Goal: Task Accomplishment & Management: Manage account settings

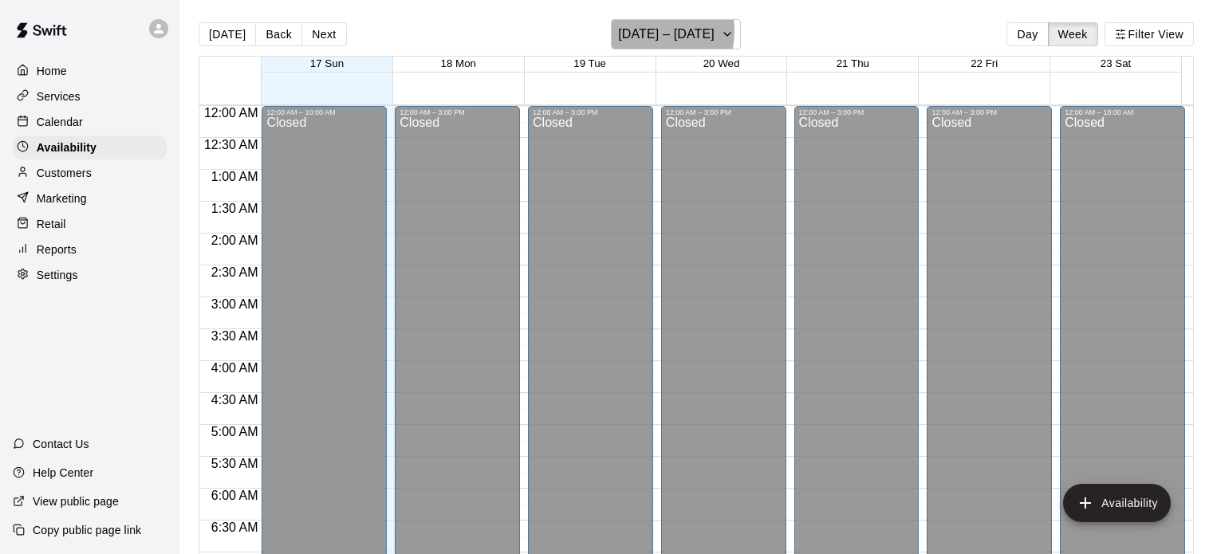
click at [649, 31] on h6 "[DATE] – [DATE]" at bounding box center [666, 34] width 96 height 22
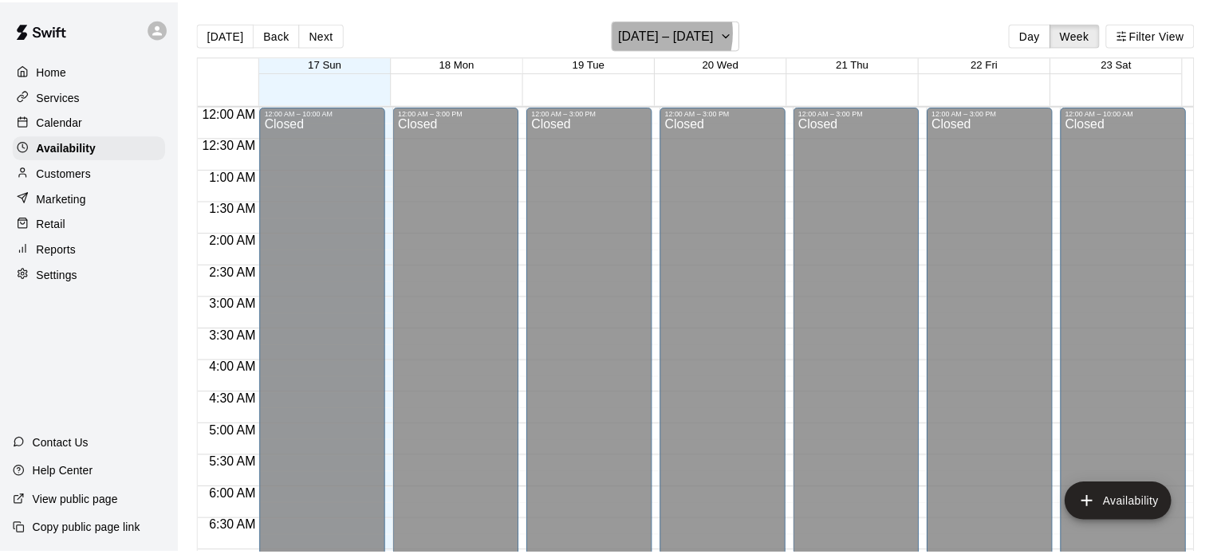
scroll to position [1063, 0]
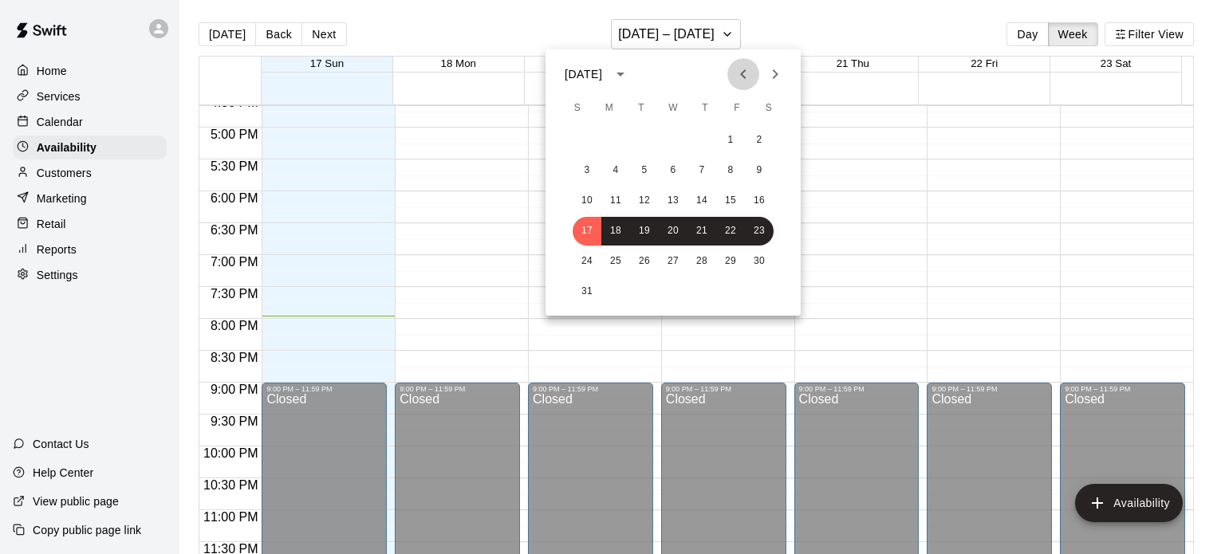
click at [738, 73] on icon "Previous month" at bounding box center [743, 74] width 19 height 19
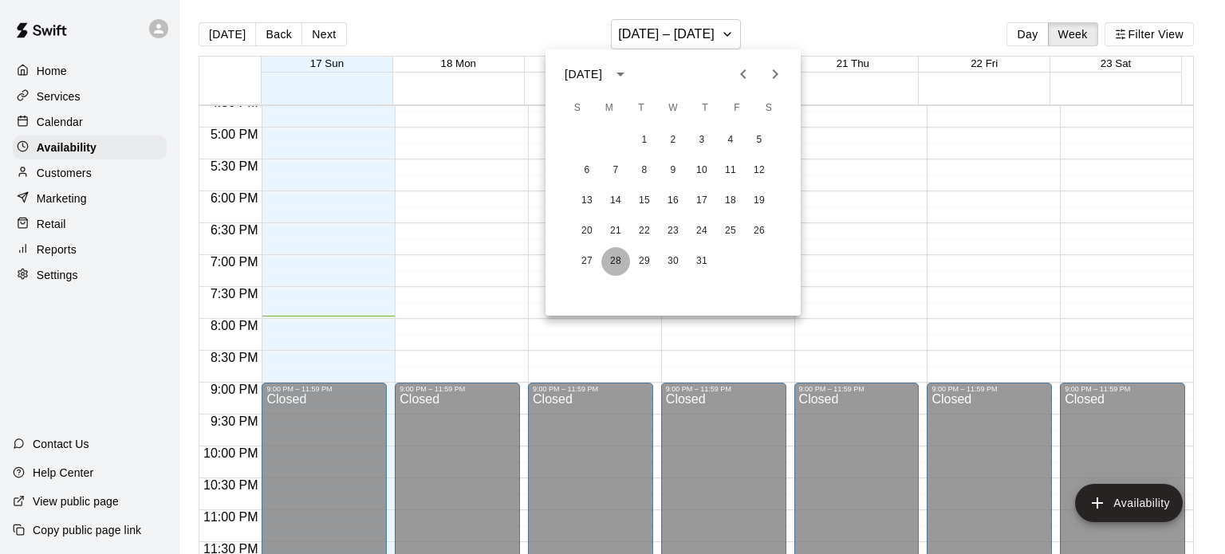
click at [618, 260] on button "28" at bounding box center [615, 261] width 29 height 29
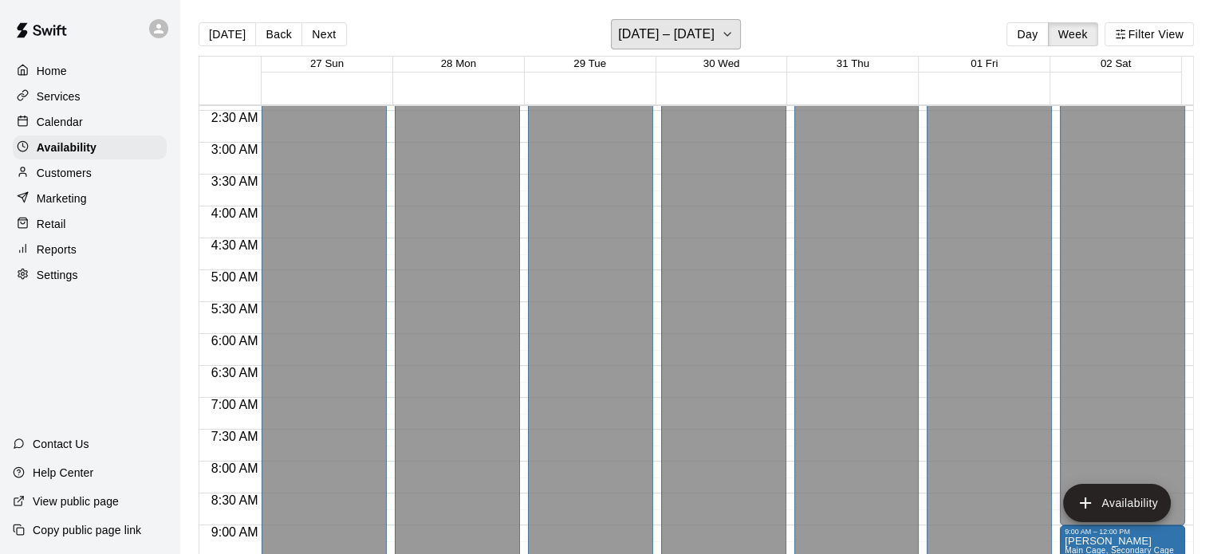
scroll to position [199, 0]
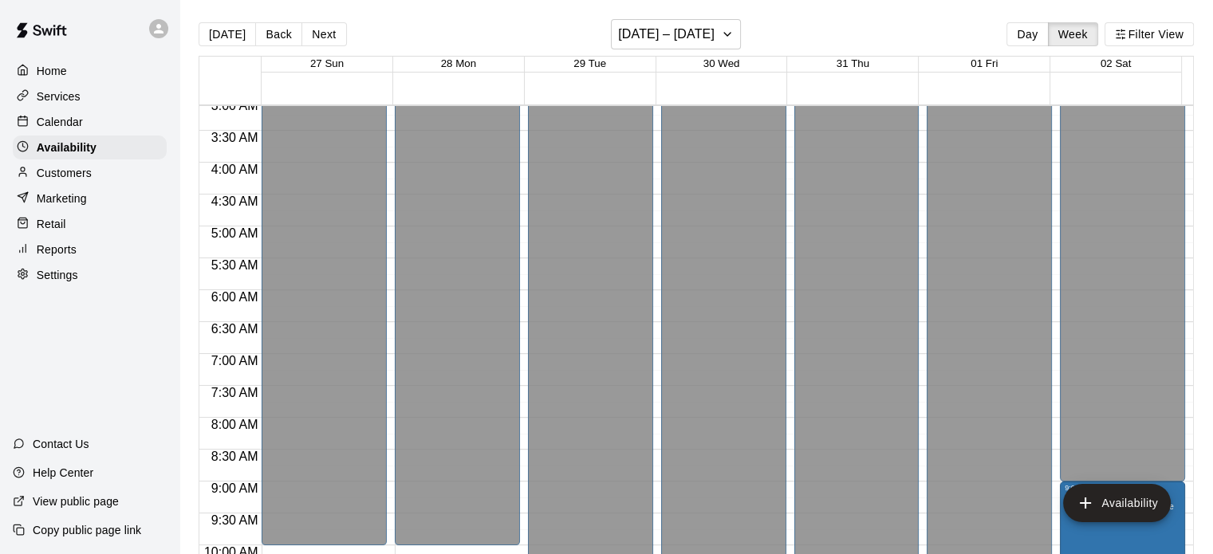
click at [93, 180] on div "Customers" at bounding box center [90, 173] width 154 height 24
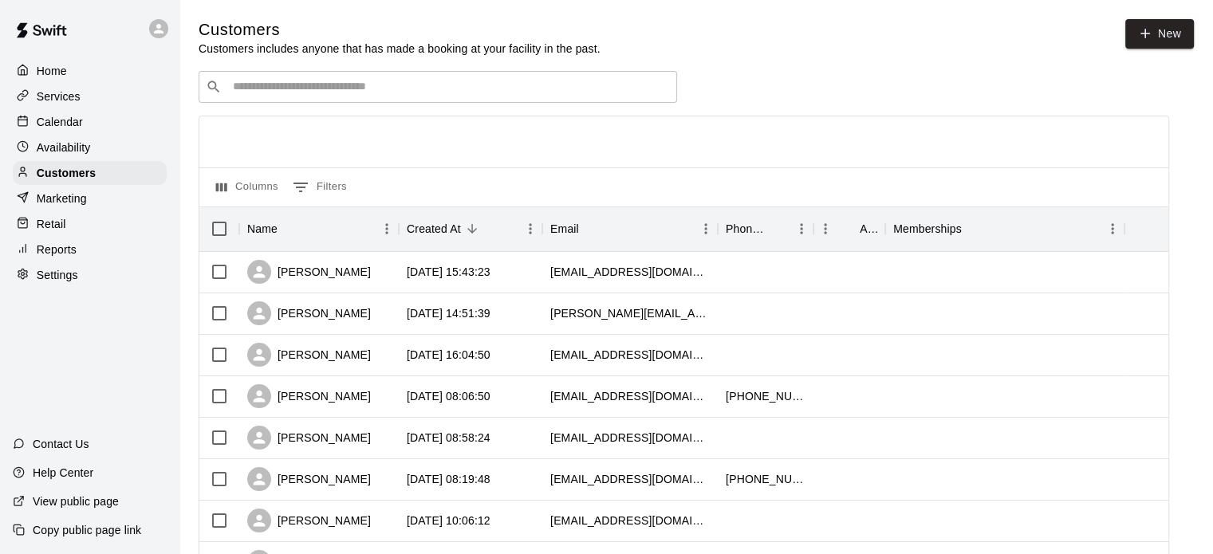
click at [67, 124] on p "Calendar" at bounding box center [60, 122] width 46 height 16
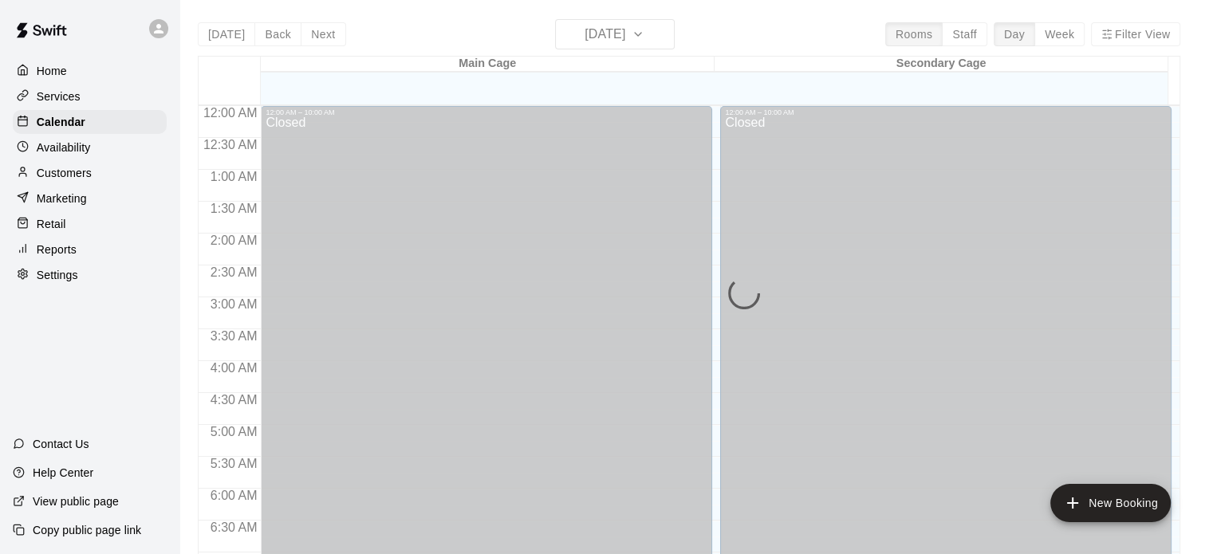
scroll to position [1015, 0]
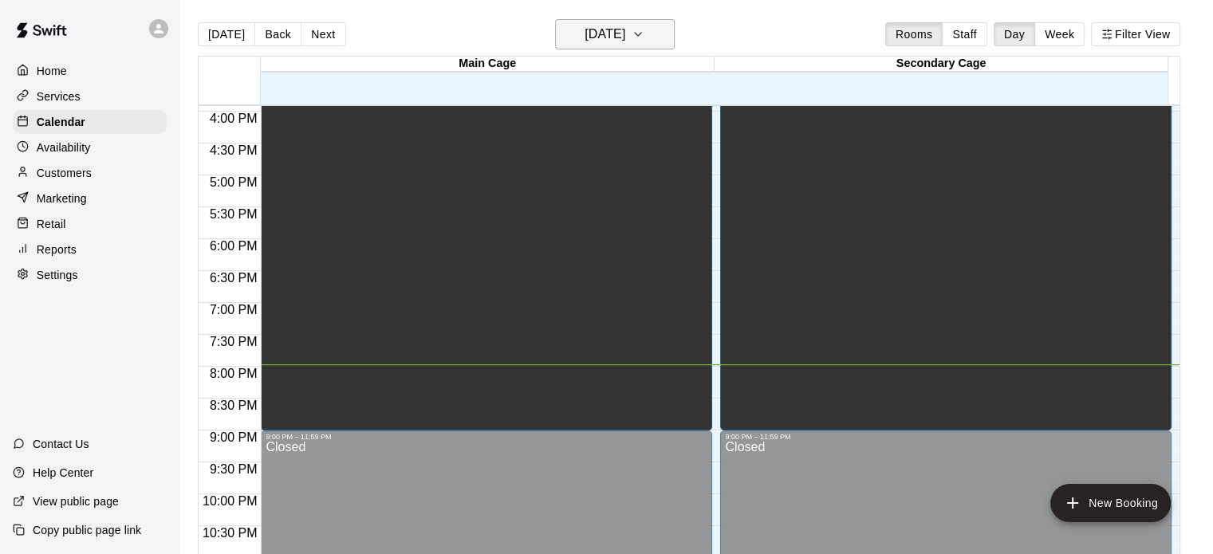
click at [621, 37] on h6 "[DATE]" at bounding box center [605, 34] width 41 height 22
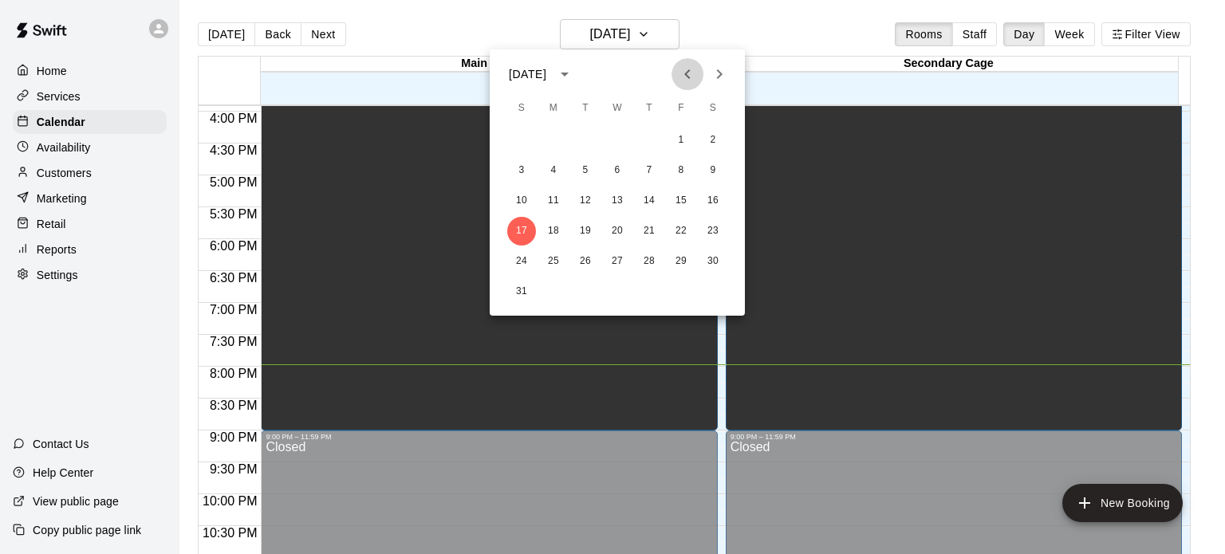
click at [682, 73] on icon "Previous month" at bounding box center [687, 74] width 19 height 19
click at [551, 264] on button "28" at bounding box center [553, 261] width 29 height 29
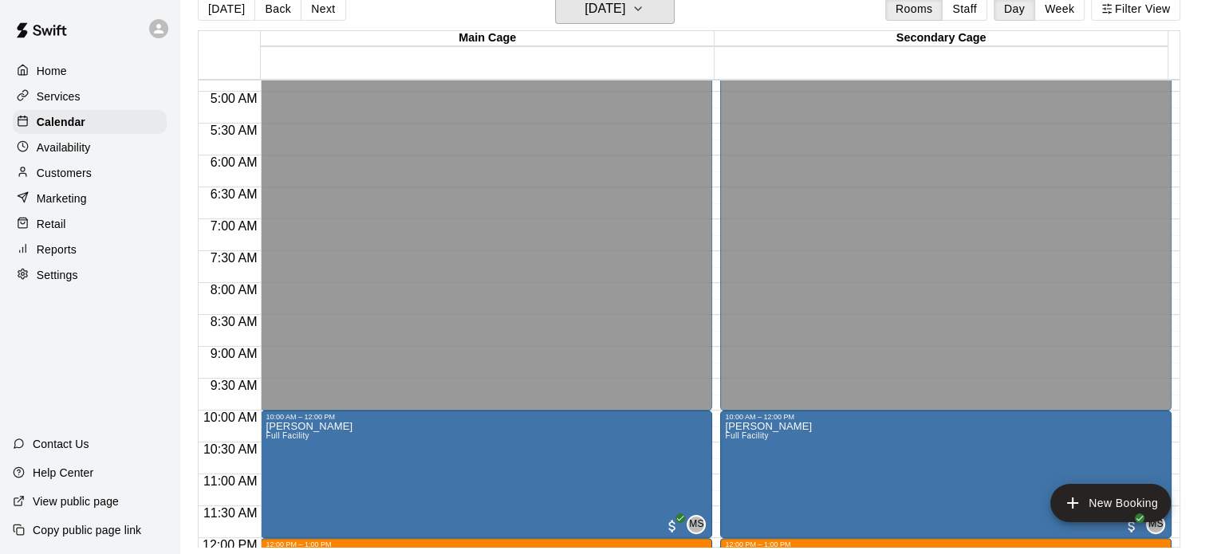
scroll to position [427, 0]
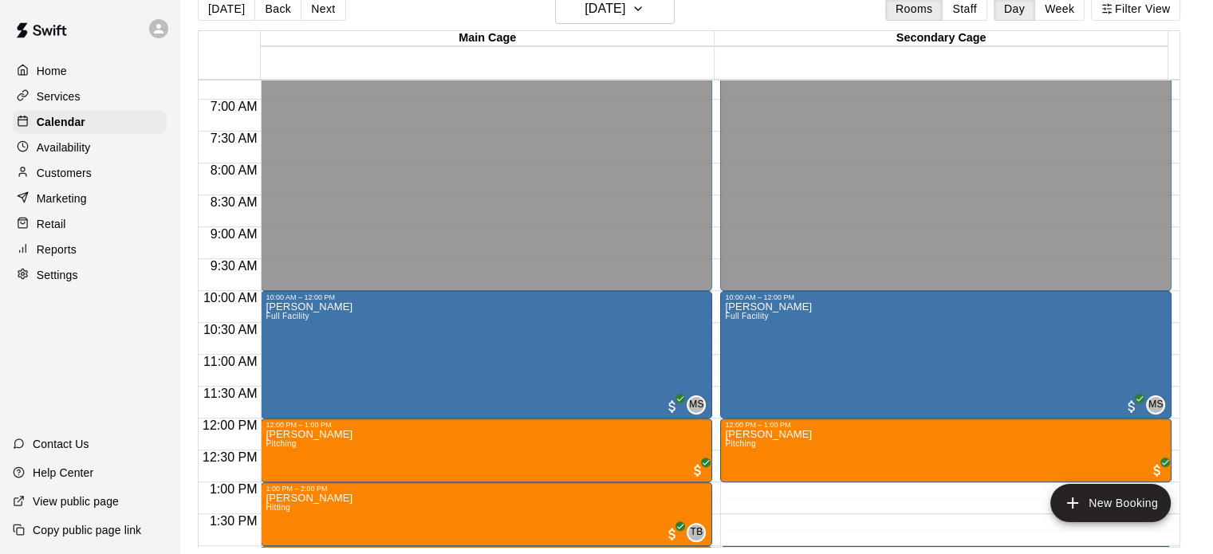
click at [84, 178] on p "Customers" at bounding box center [64, 173] width 55 height 16
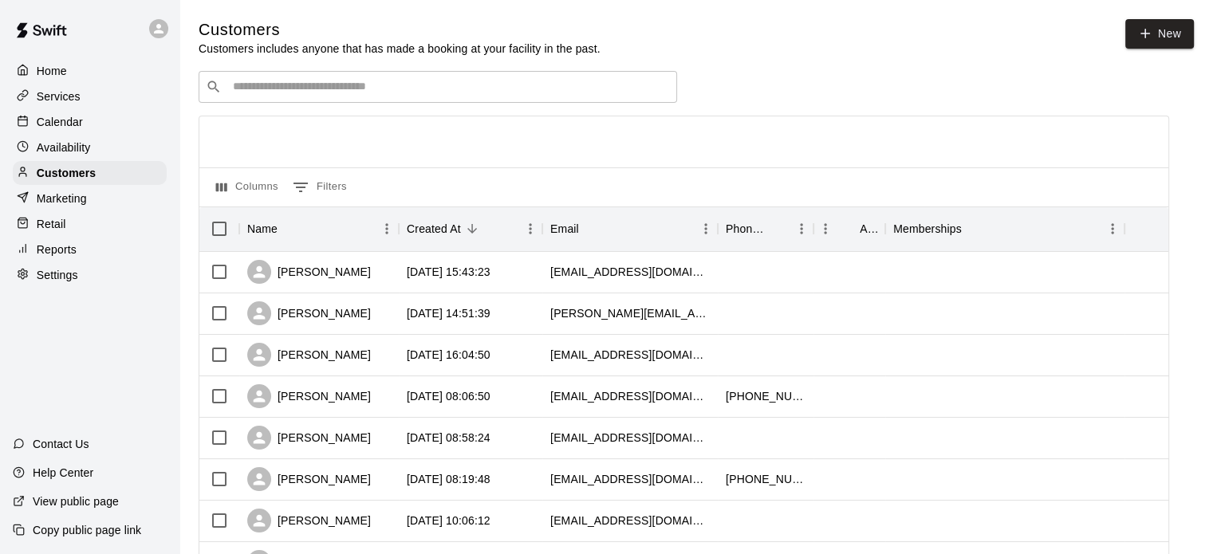
click at [285, 95] on input "Search customers by name or email" at bounding box center [449, 87] width 442 height 16
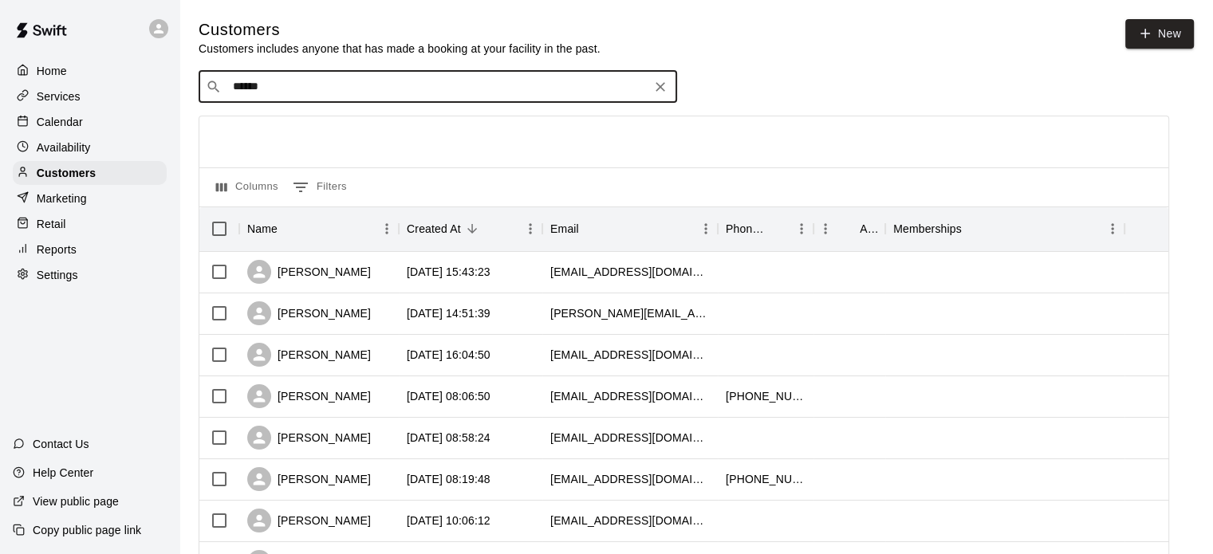
type input "*****"
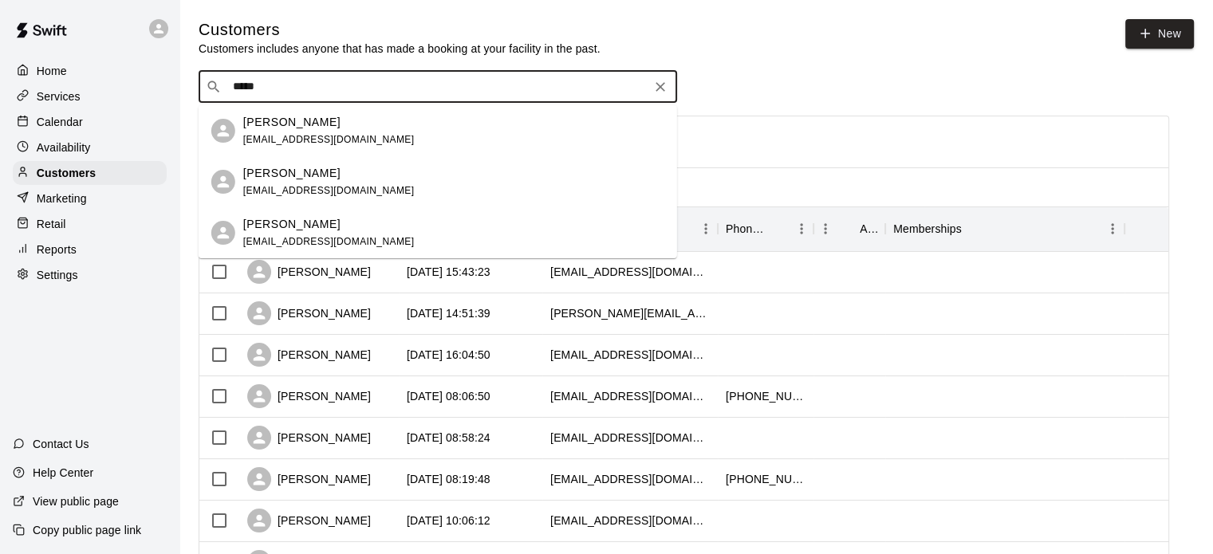
click at [287, 185] on span "[EMAIL_ADDRESS][DOMAIN_NAME]" at bounding box center [328, 190] width 171 height 11
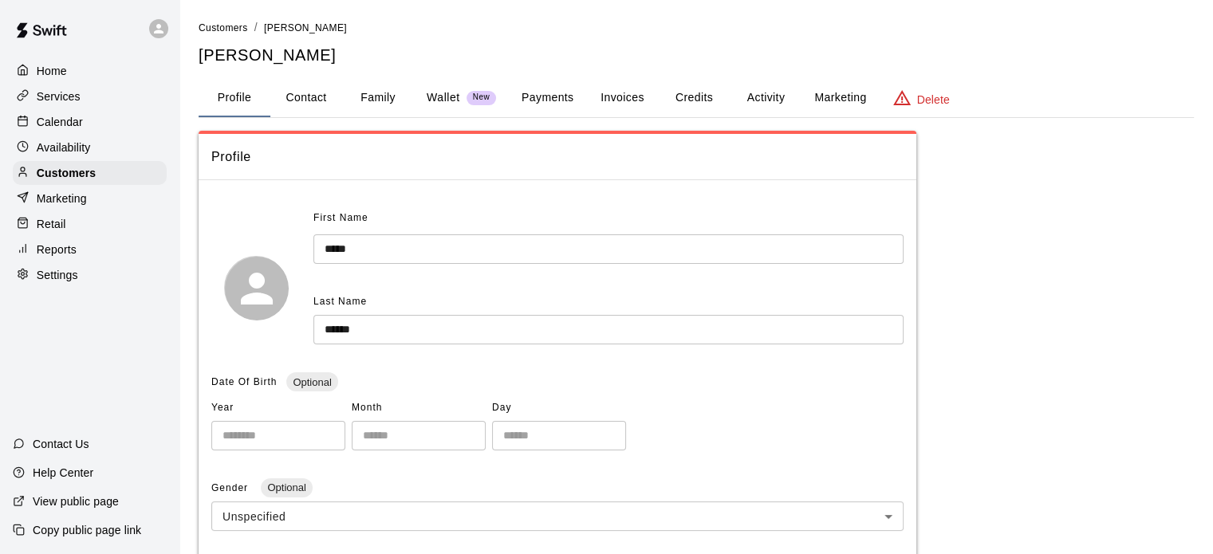
click at [561, 100] on button "Payments" at bounding box center [547, 98] width 77 height 38
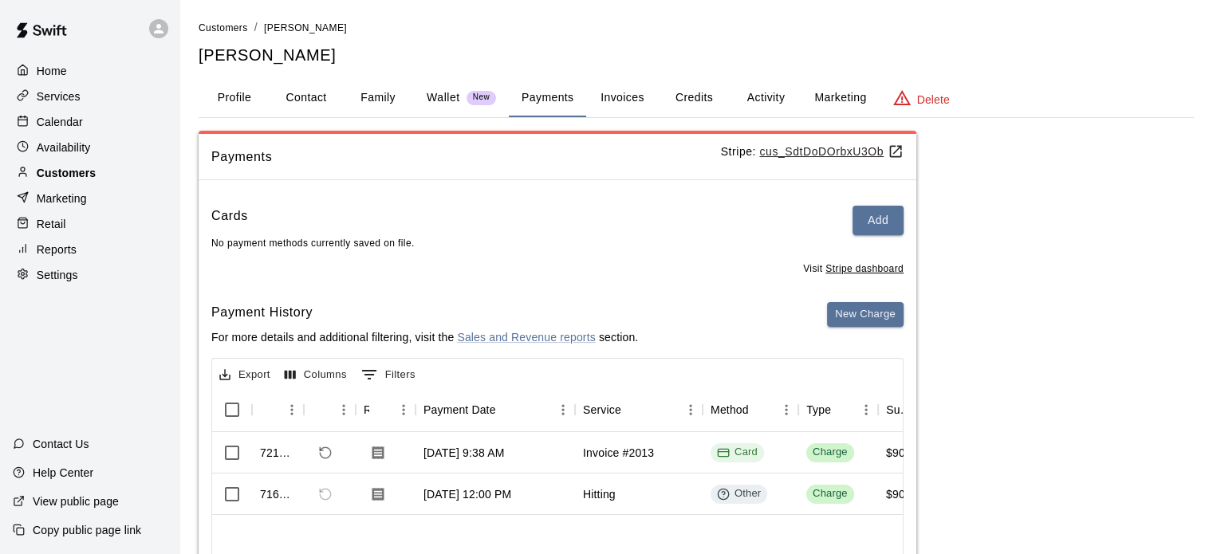
click at [67, 171] on p "Customers" at bounding box center [66, 173] width 59 height 16
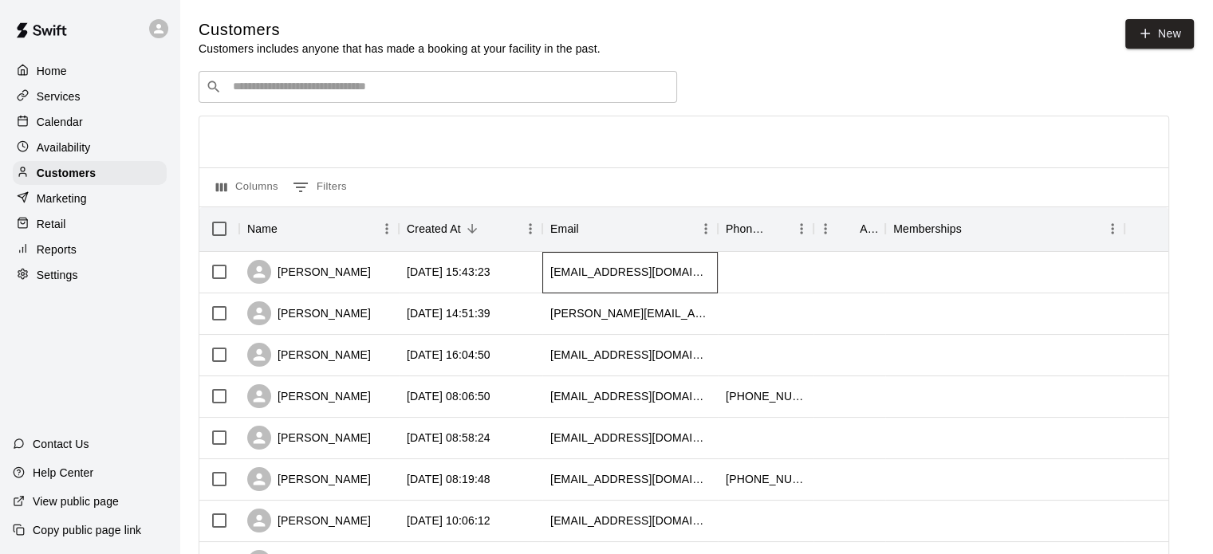
click at [554, 271] on div "[EMAIL_ADDRESS][DOMAIN_NAME]" at bounding box center [630, 272] width 160 height 16
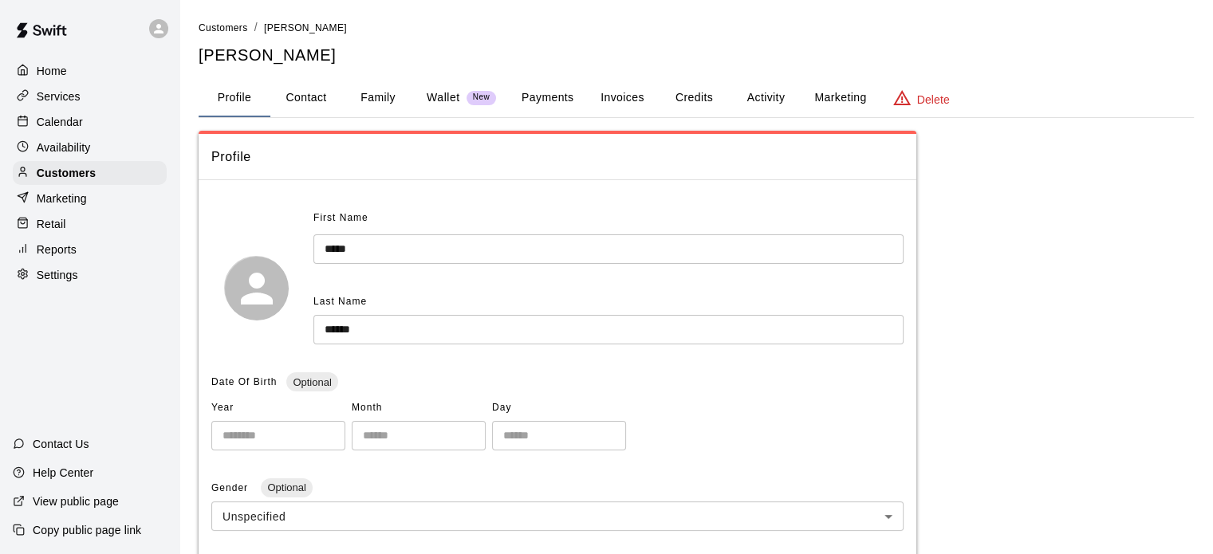
click at [628, 100] on button "Invoices" at bounding box center [622, 98] width 72 height 38
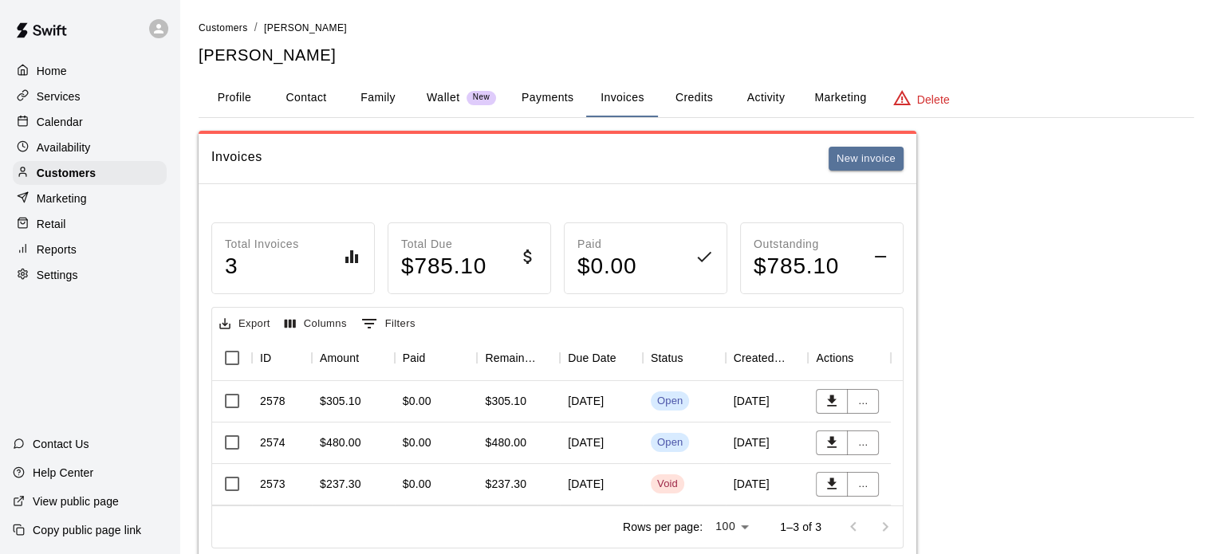
click at [584, 439] on div "[DATE]" at bounding box center [601, 443] width 83 height 41
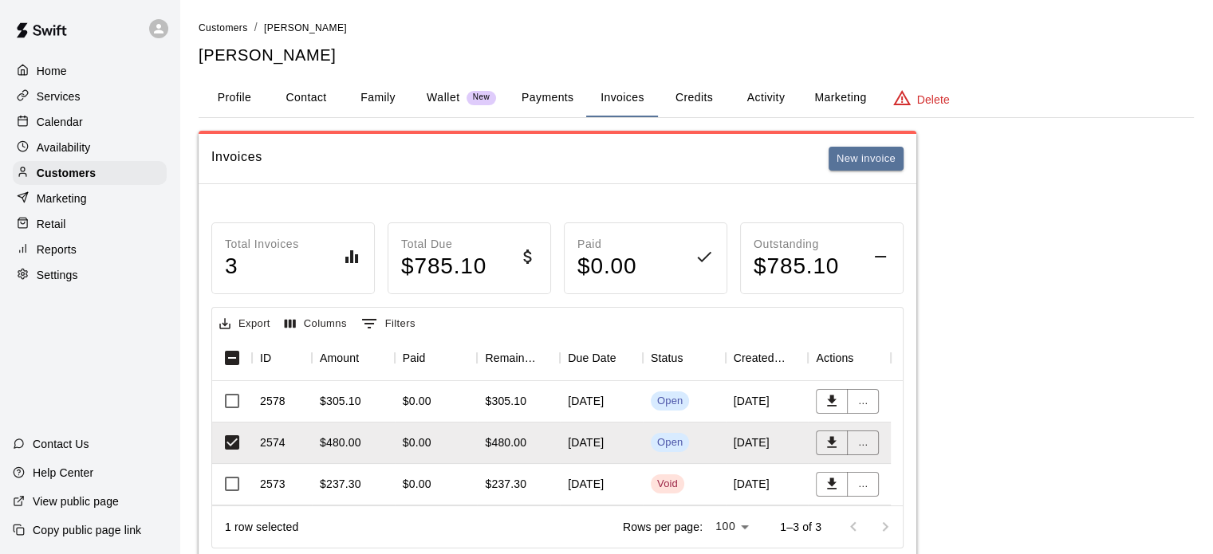
click at [510, 406] on div "$305.10" at bounding box center [505, 401] width 41 height 16
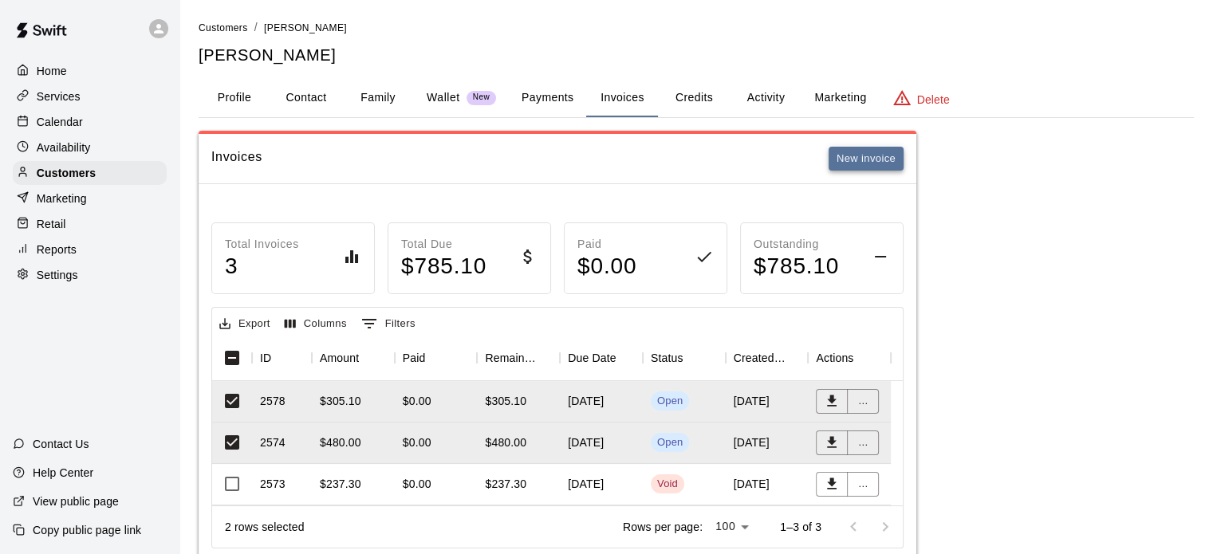
click at [837, 157] on button "New invoice" at bounding box center [866, 159] width 75 height 25
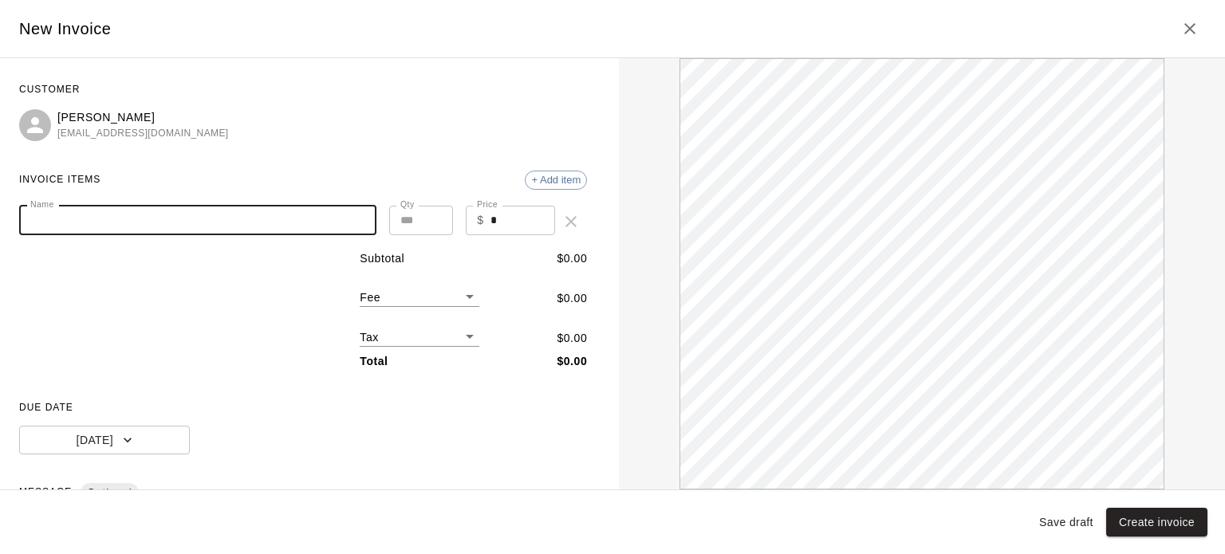
click at [149, 214] on input "Name" at bounding box center [197, 221] width 357 height 30
type input "*"
type input "**********"
click at [549, 174] on span "+ Add item" at bounding box center [556, 180] width 61 height 12
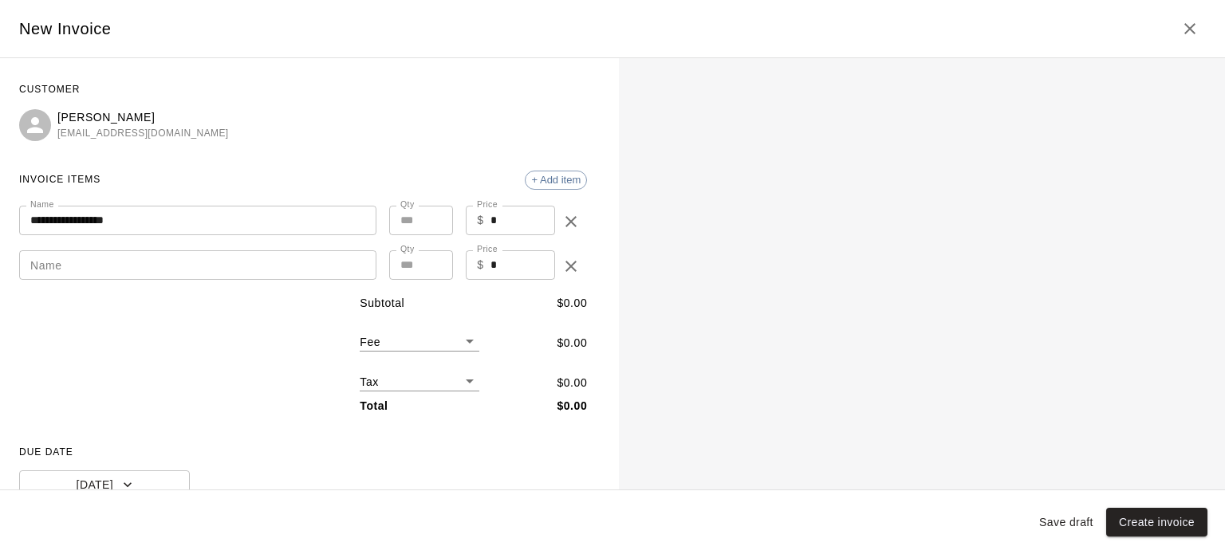
click at [86, 270] on input "Name" at bounding box center [197, 265] width 357 height 30
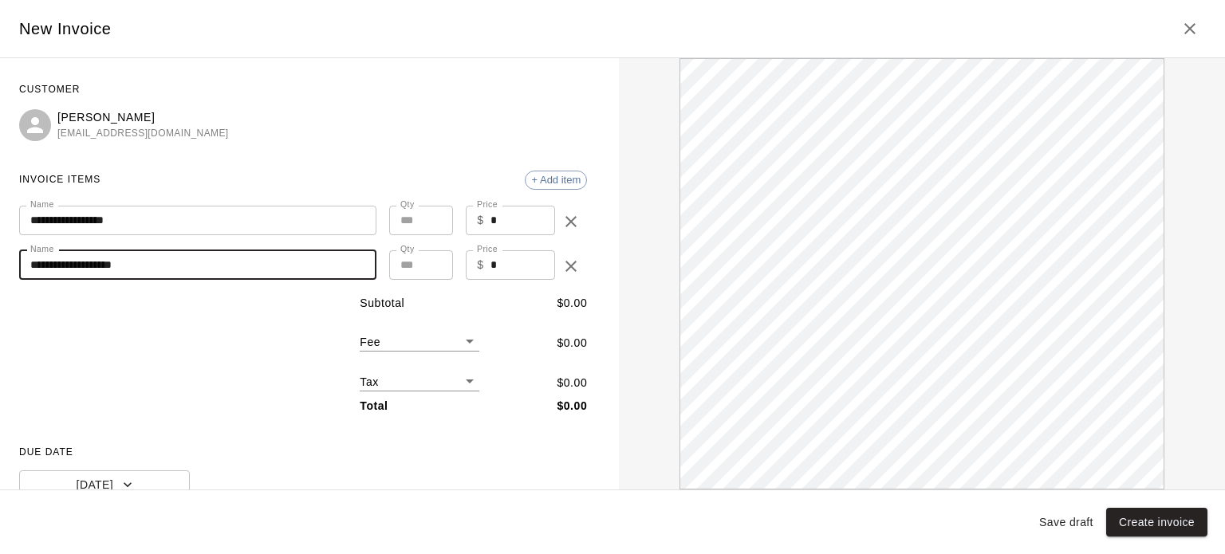
type input "**********"
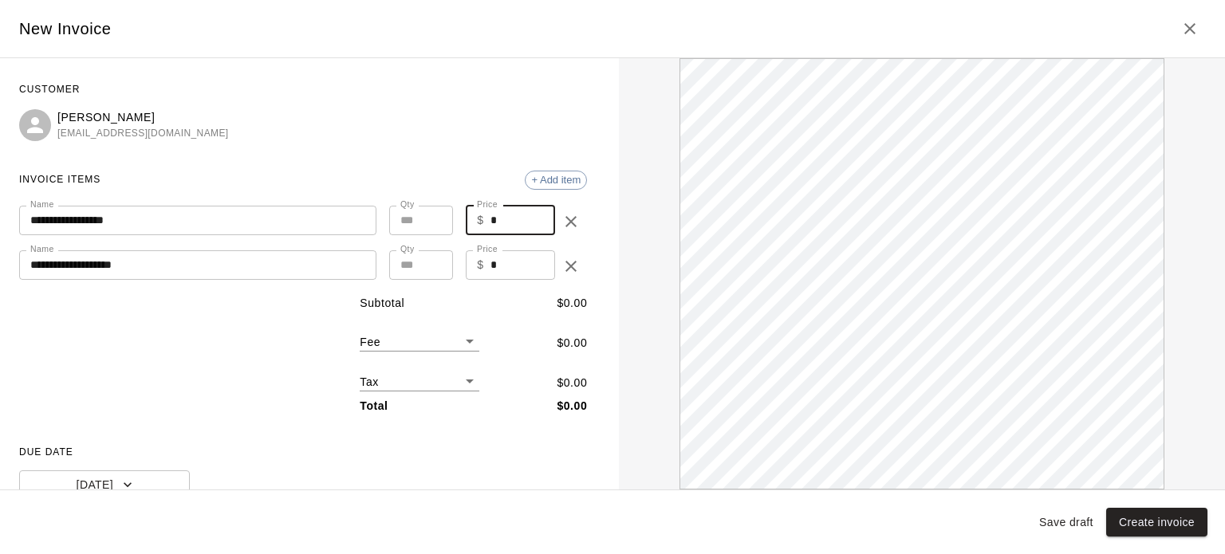
drag, startPoint x: 508, startPoint y: 209, endPoint x: 466, endPoint y: 220, distance: 43.7
click at [466, 220] on div "$ * Price" at bounding box center [510, 221] width 89 height 30
type input "**"
drag, startPoint x: 500, startPoint y: 269, endPoint x: 471, endPoint y: 267, distance: 28.8
click at [471, 267] on div "$ * Price" at bounding box center [510, 265] width 89 height 30
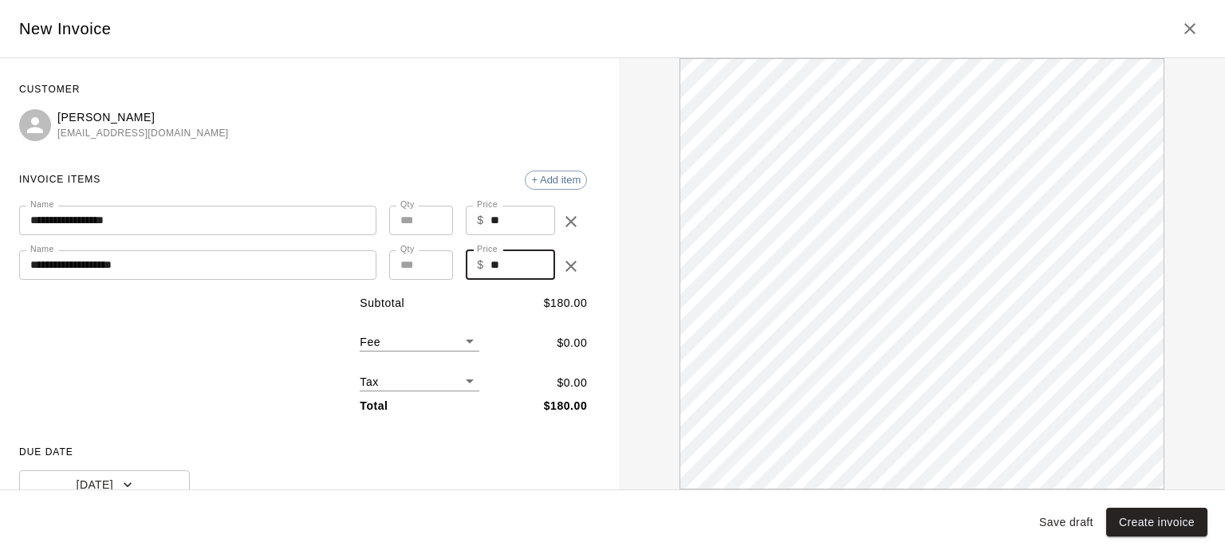
type input "**"
click at [388, 390] on body "**********" at bounding box center [612, 300] width 1225 height 600
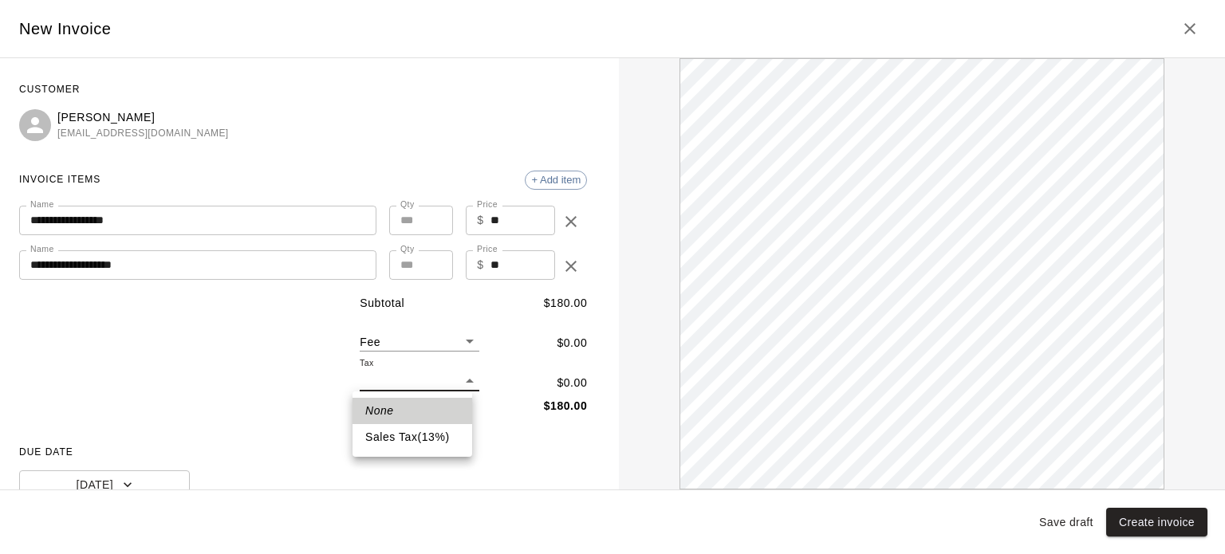
click at [376, 437] on li "Sales Tax ( 13 %)" at bounding box center [412, 437] width 120 height 26
type input "***"
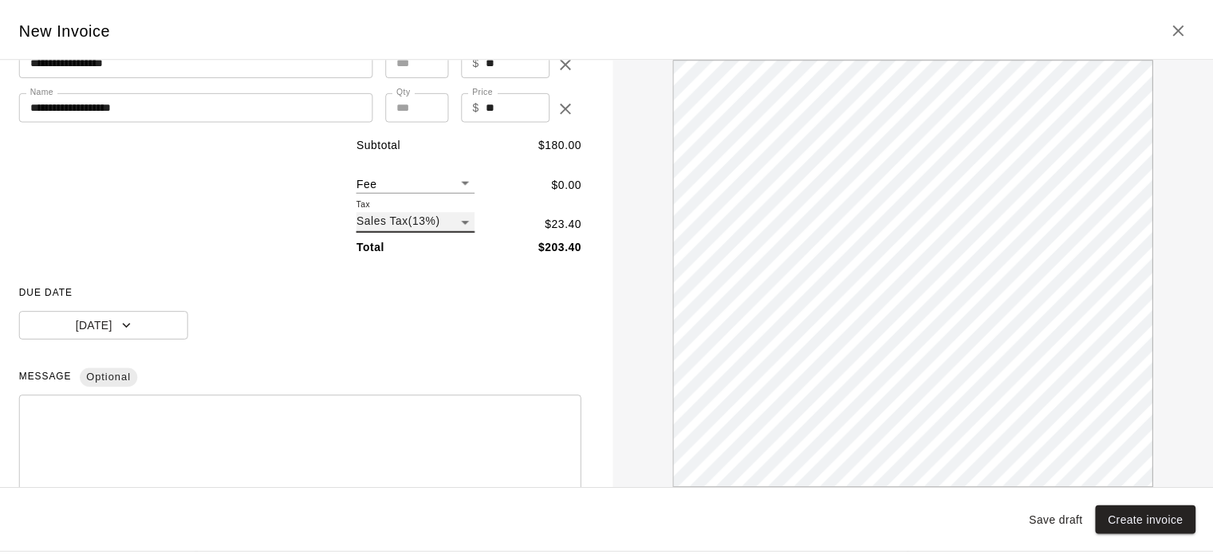
scroll to position [277, 0]
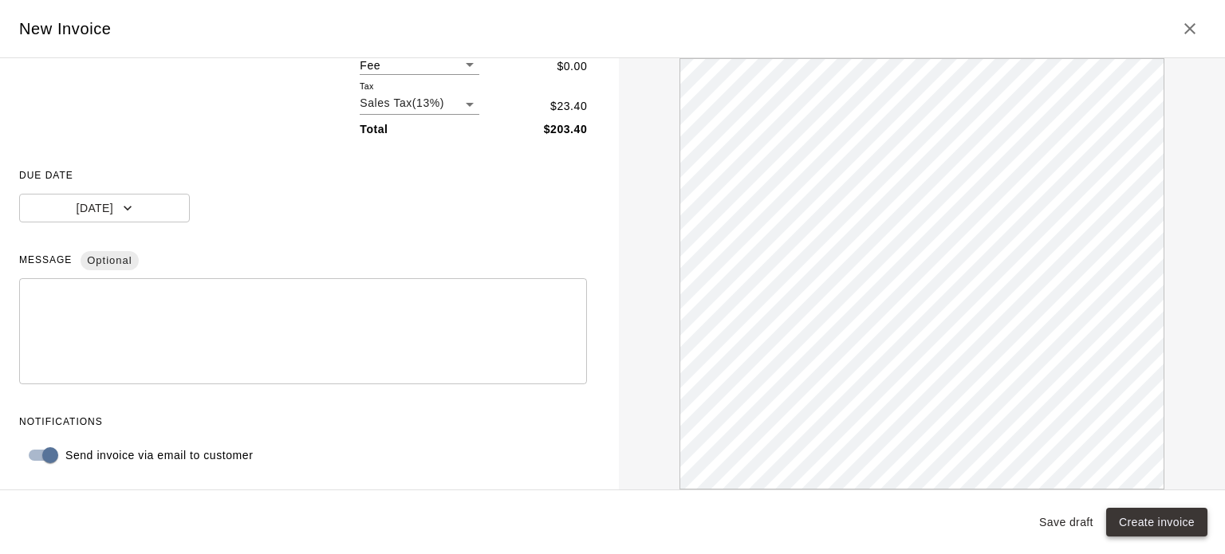
click at [1165, 520] on button "Create invoice" at bounding box center [1156, 523] width 101 height 30
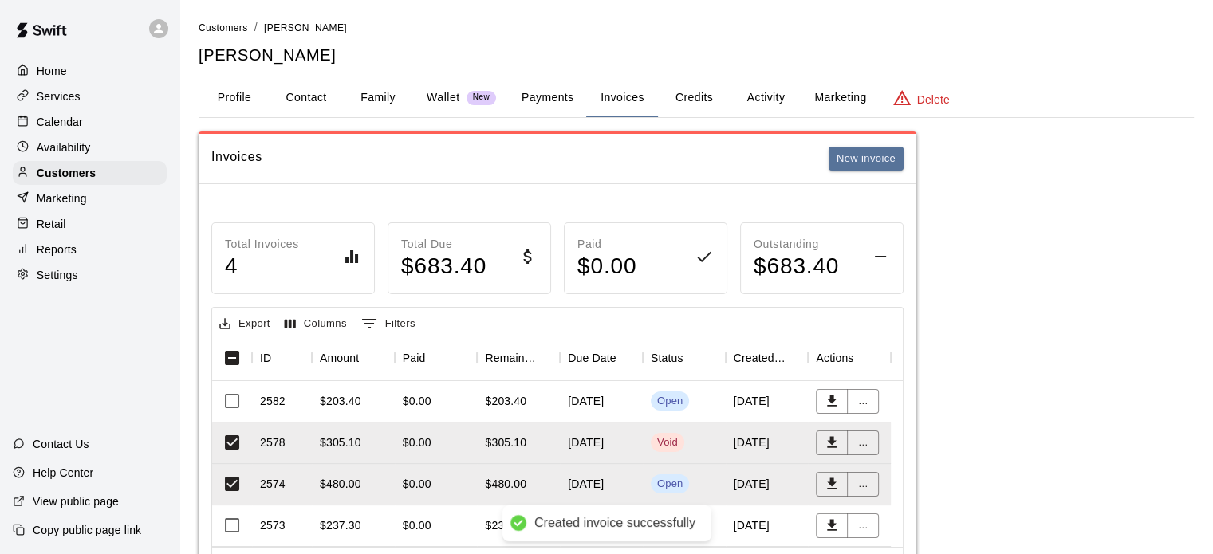
scroll to position [97, 0]
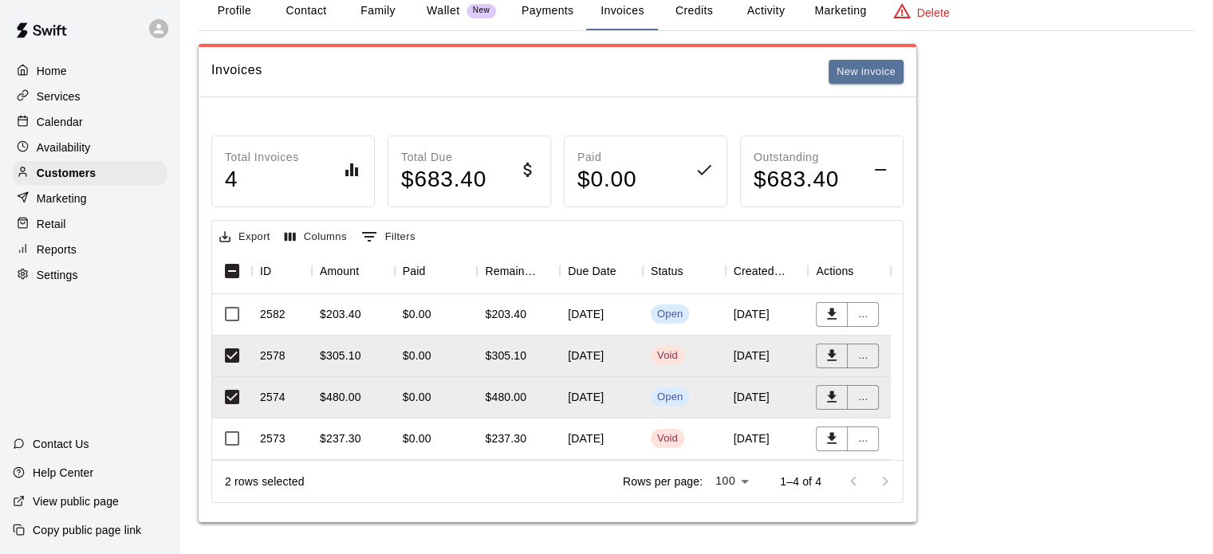
click at [45, 119] on p "Calendar" at bounding box center [60, 122] width 46 height 16
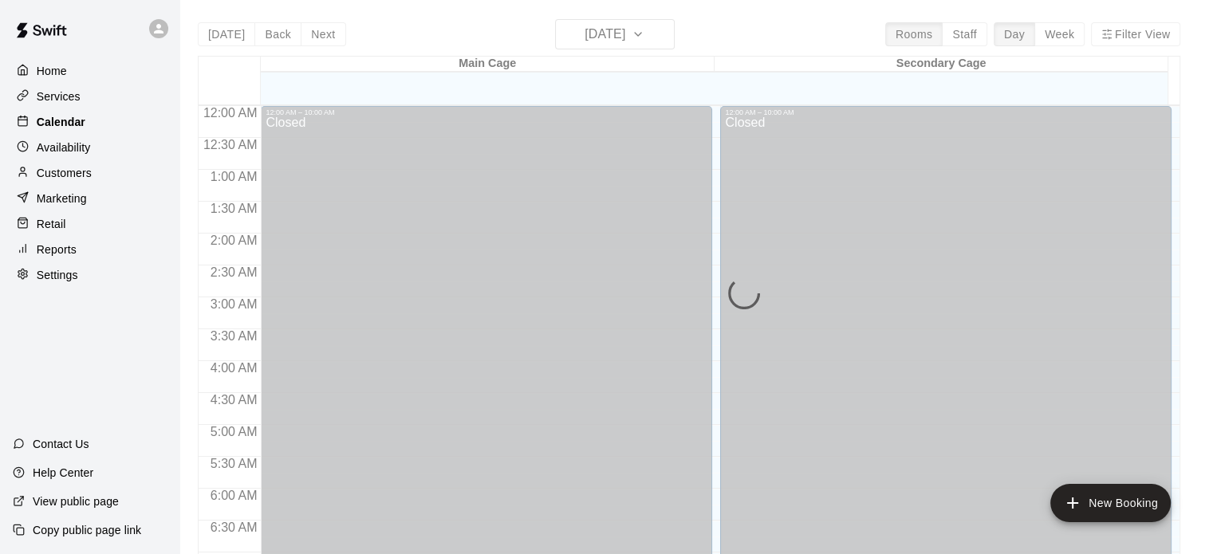
scroll to position [1015, 0]
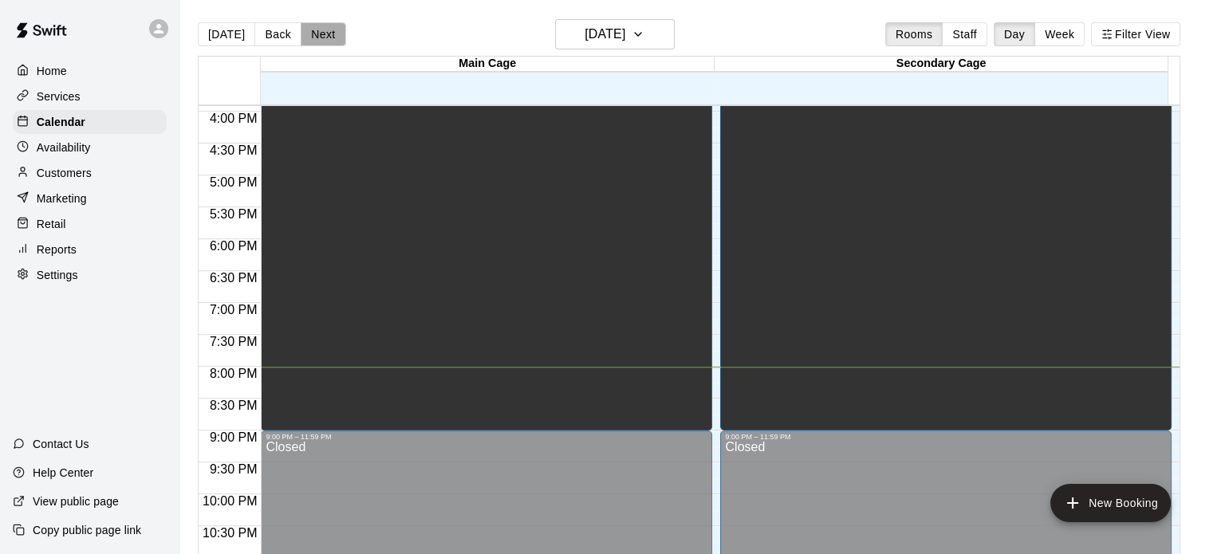
click at [319, 31] on button "Next" at bounding box center [323, 34] width 45 height 24
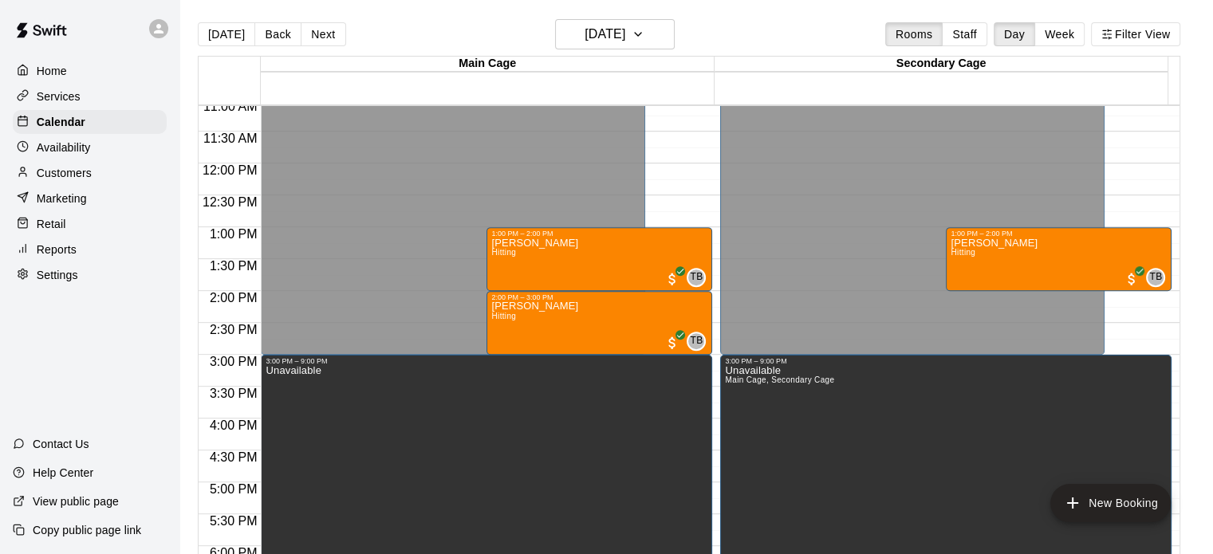
scroll to position [708, 0]
click at [57, 175] on p "Customers" at bounding box center [64, 173] width 55 height 16
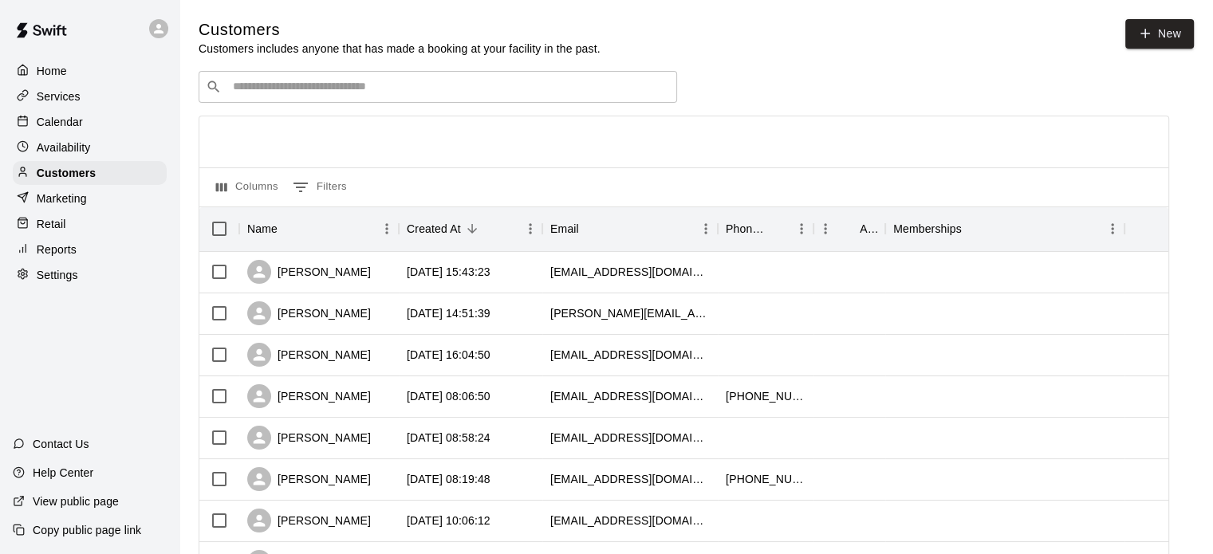
click at [293, 80] on div "​ ​" at bounding box center [438, 87] width 479 height 32
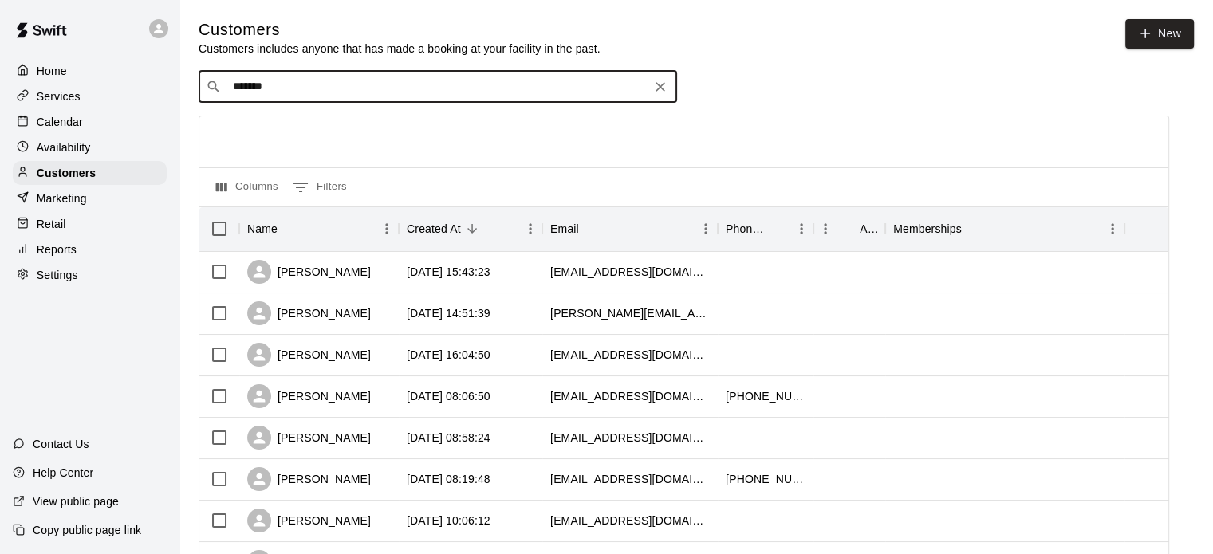
type input "********"
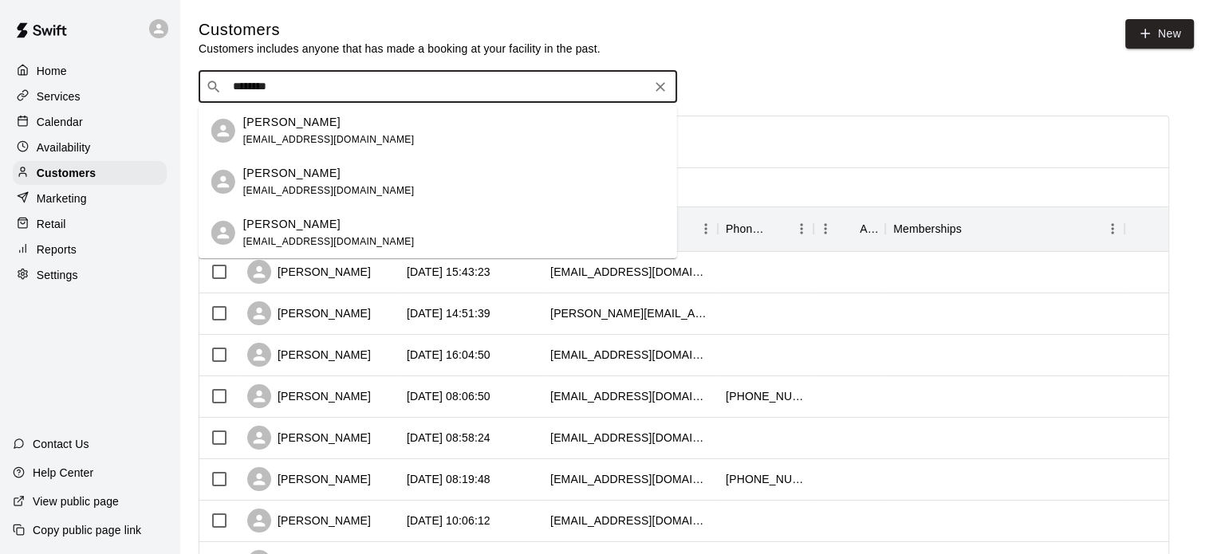
click at [322, 182] on div "[PERSON_NAME] [EMAIL_ADDRESS][DOMAIN_NAME]" at bounding box center [328, 182] width 171 height 34
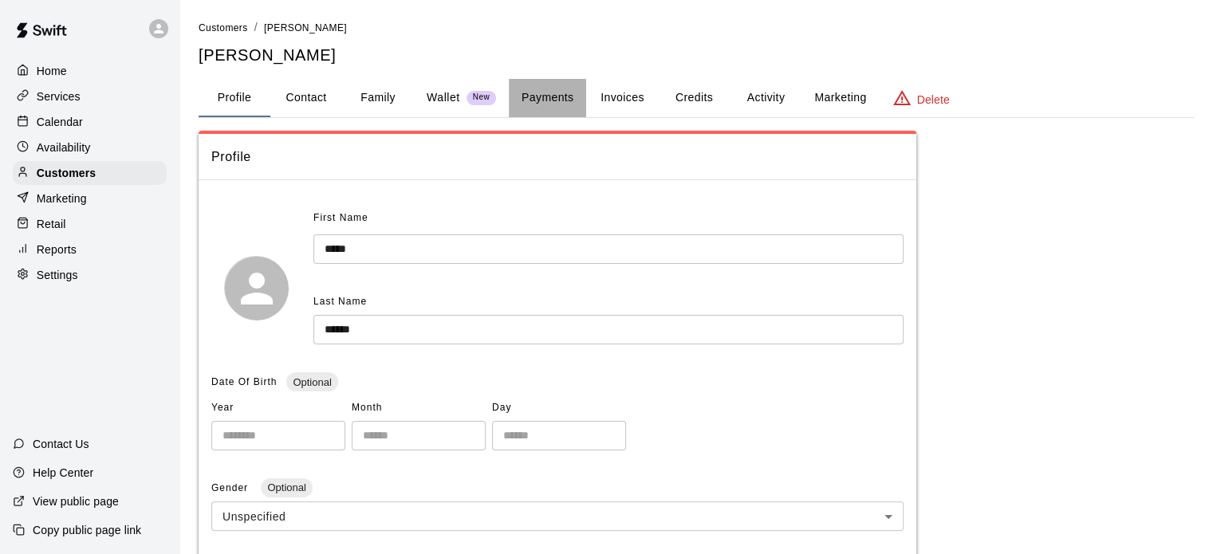
click at [554, 98] on button "Payments" at bounding box center [547, 98] width 77 height 38
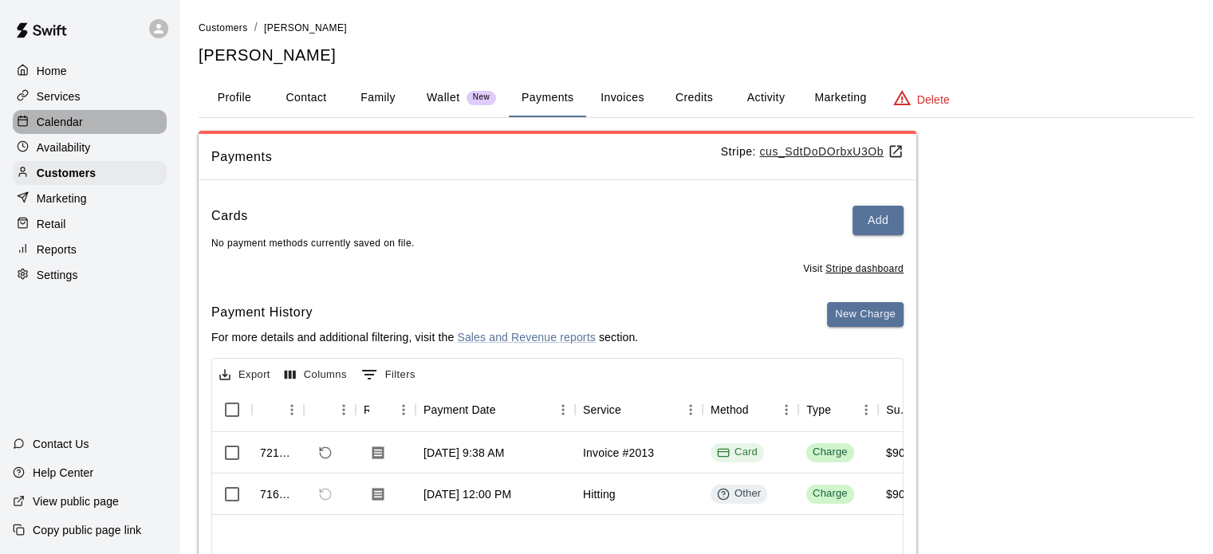
click at [62, 117] on p "Calendar" at bounding box center [60, 122] width 46 height 16
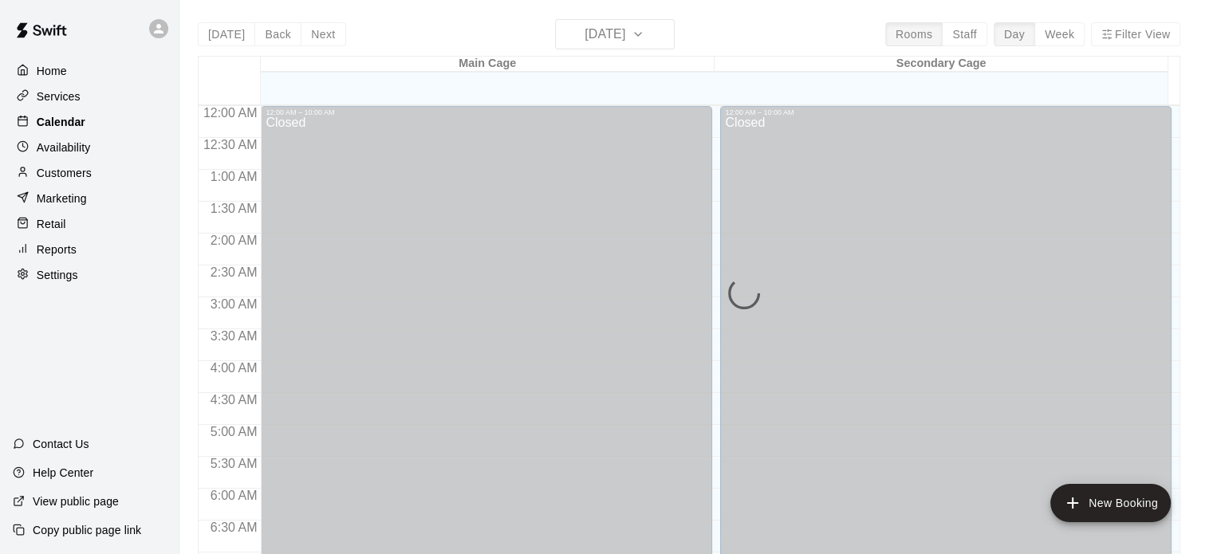
scroll to position [1015, 0]
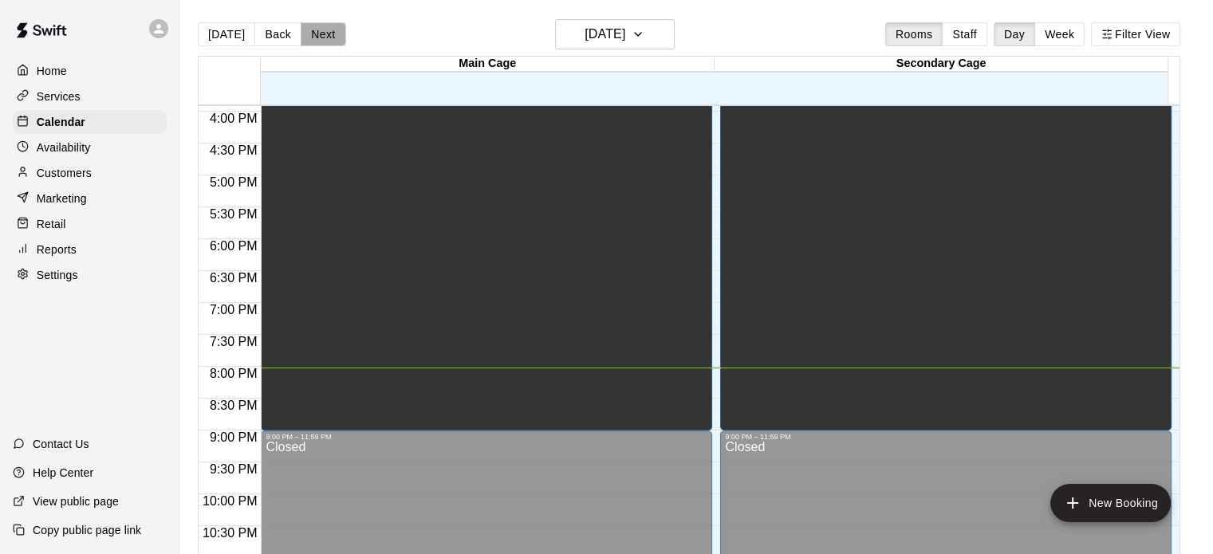
click at [317, 34] on button "Next" at bounding box center [323, 34] width 45 height 24
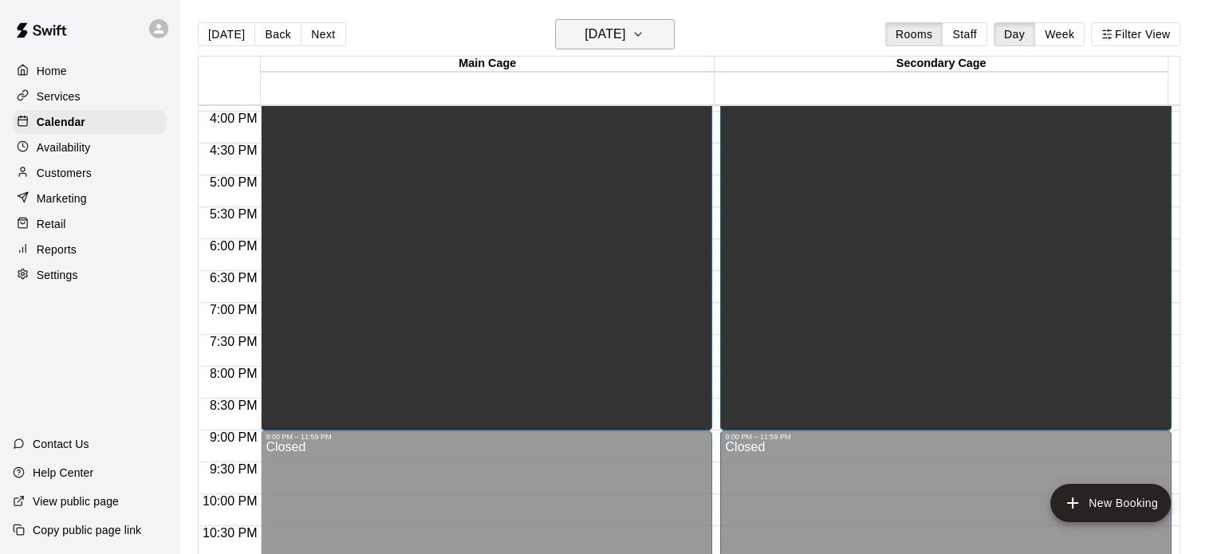
click at [625, 26] on h6 "[DATE]" at bounding box center [605, 34] width 41 height 22
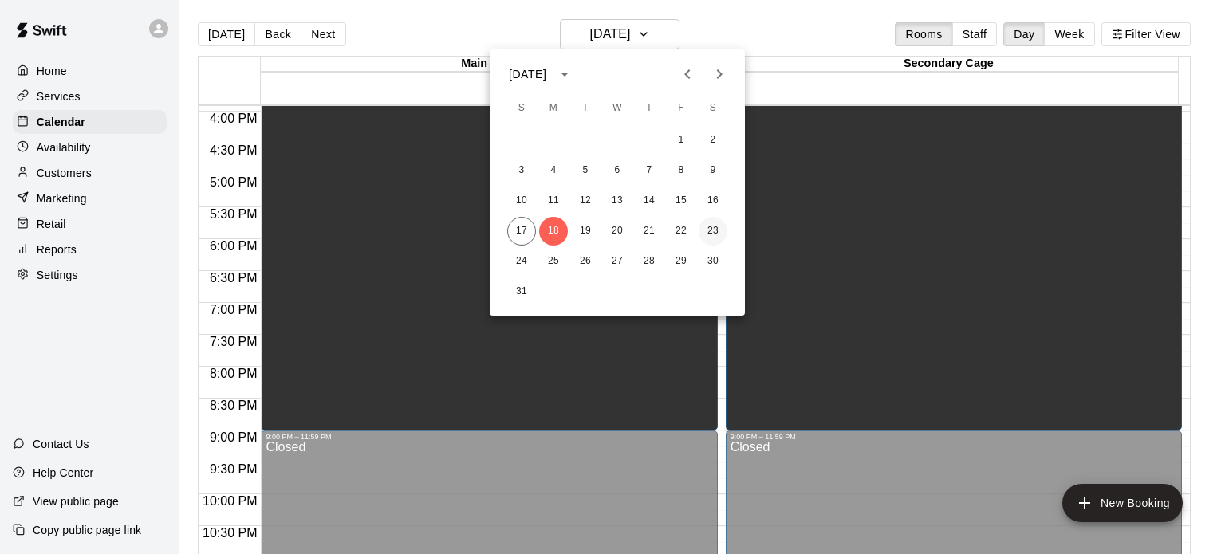
click at [713, 229] on button "23" at bounding box center [713, 231] width 29 height 29
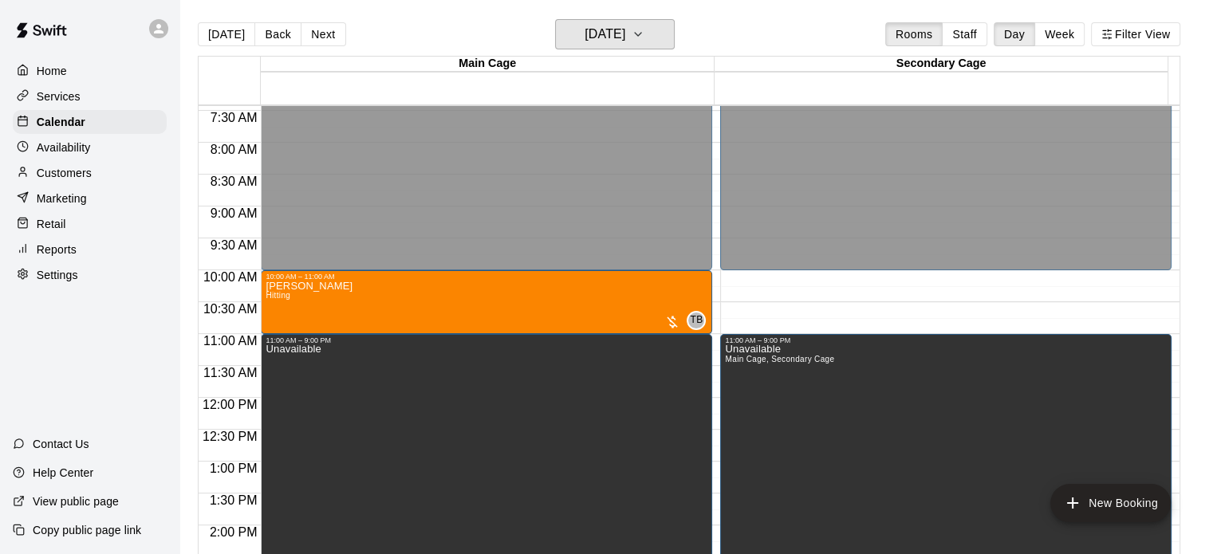
scroll to position [467, 0]
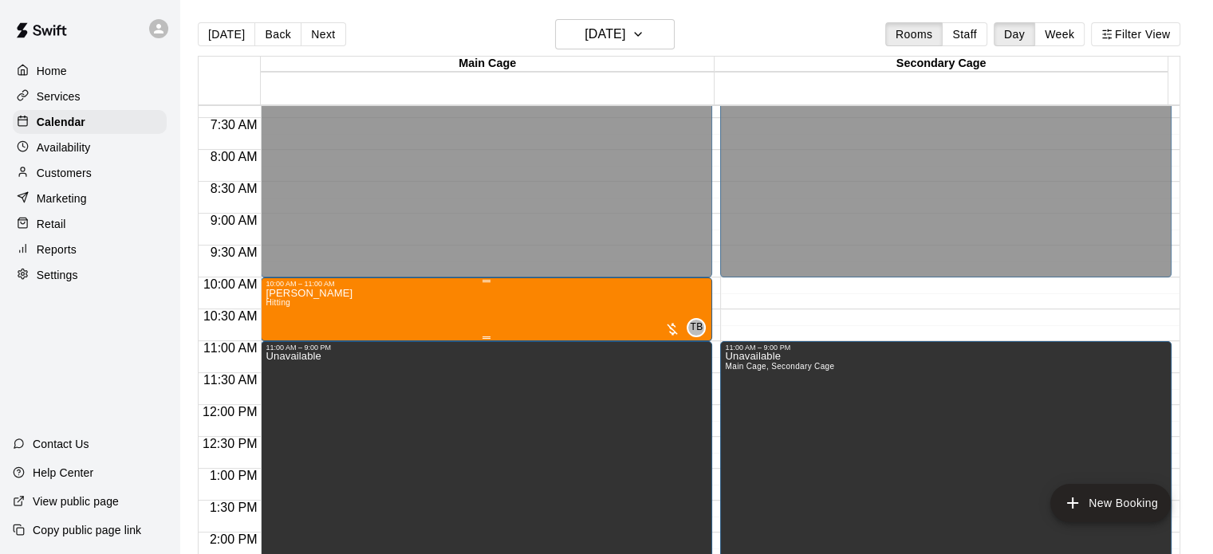
click at [670, 327] on div at bounding box center [672, 329] width 16 height 16
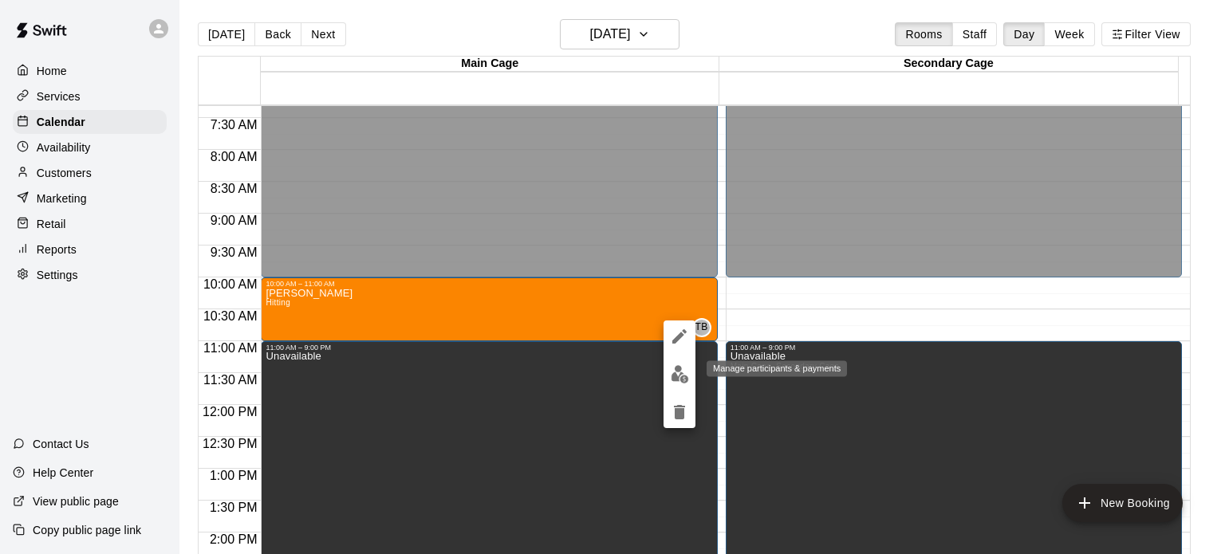
click at [679, 380] on img "edit" at bounding box center [680, 374] width 18 height 18
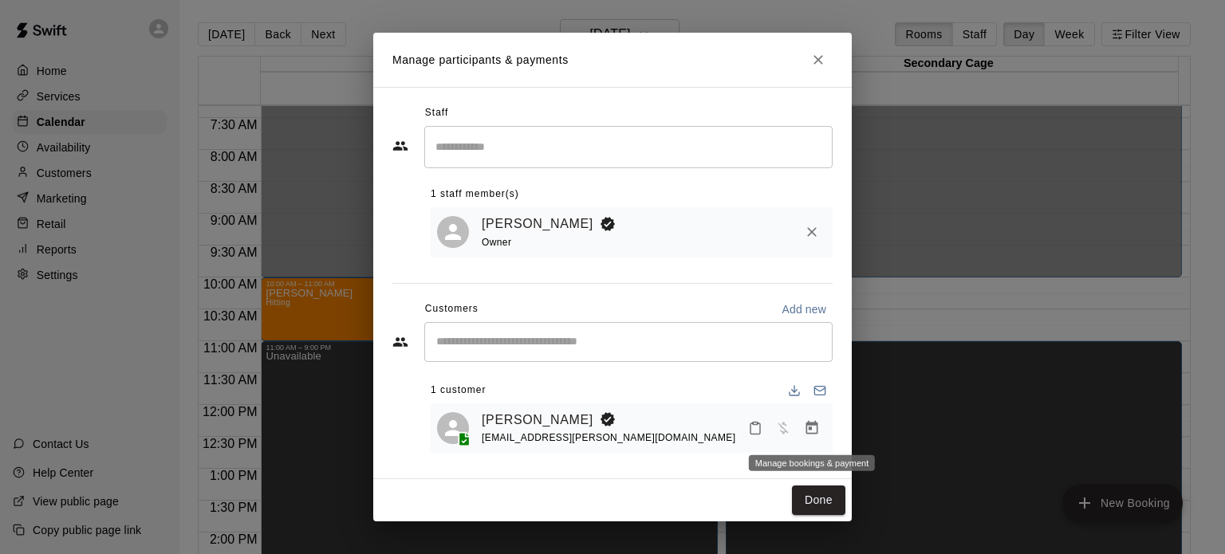
click at [813, 423] on icon "Manage bookings & payment" at bounding box center [812, 428] width 12 height 14
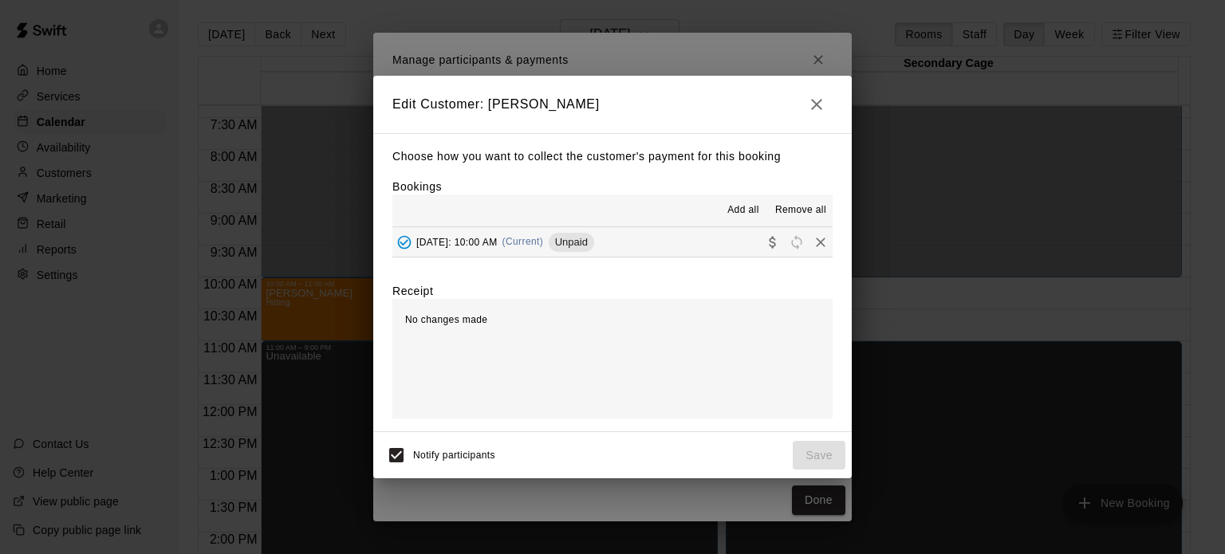
click at [743, 212] on span "Add all" at bounding box center [743, 211] width 32 height 16
click at [765, 240] on icon "Collect payment" at bounding box center [773, 242] width 16 height 16
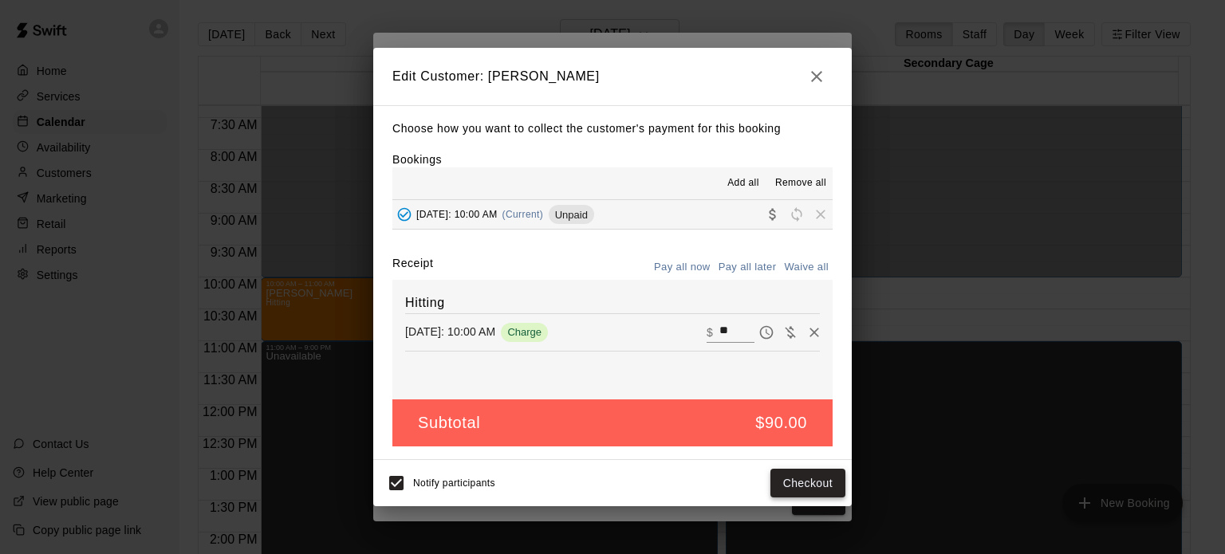
click at [801, 485] on button "Checkout" at bounding box center [807, 484] width 75 height 30
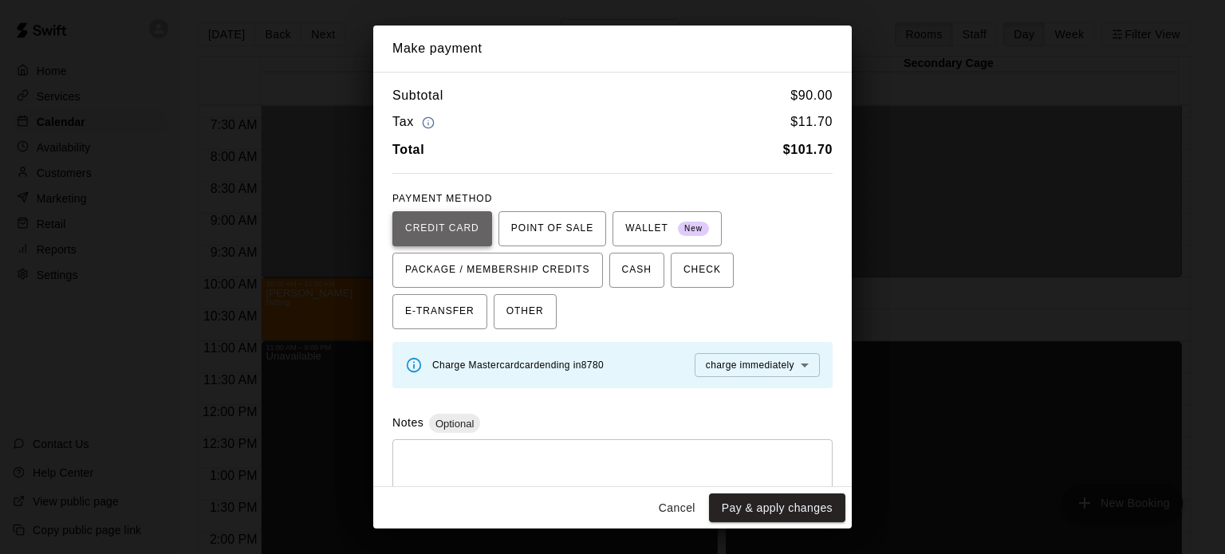
click at [475, 223] on span "CREDIT CARD" at bounding box center [442, 229] width 74 height 26
click at [737, 360] on body "Home Services Calendar Availability Customers Marketing Retail Reports Settings…" at bounding box center [612, 290] width 1225 height 580
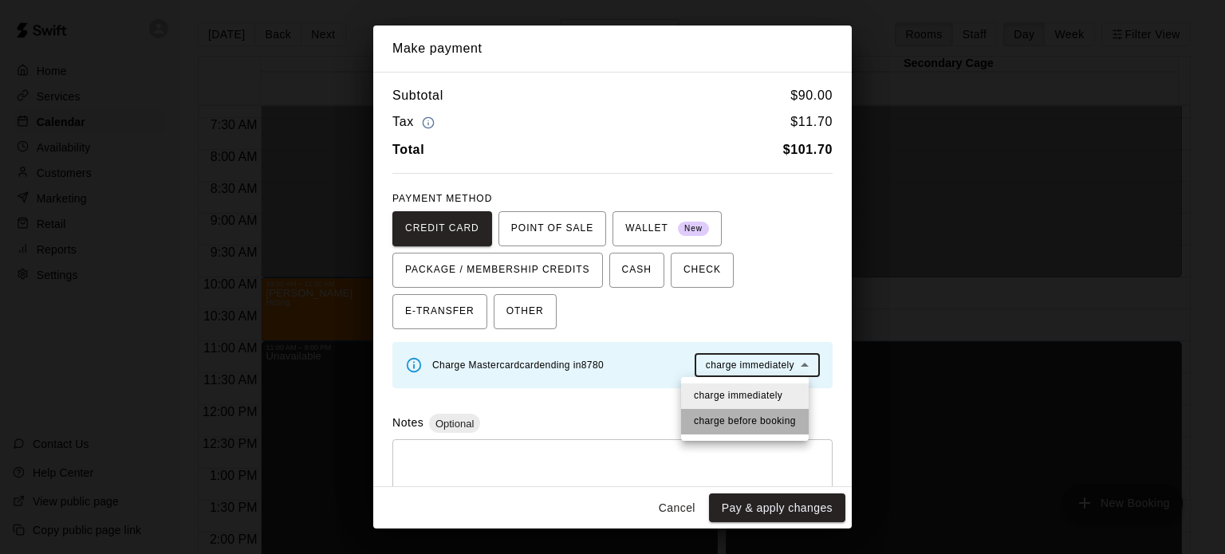
click at [740, 421] on span "charge before booking" at bounding box center [745, 422] width 102 height 16
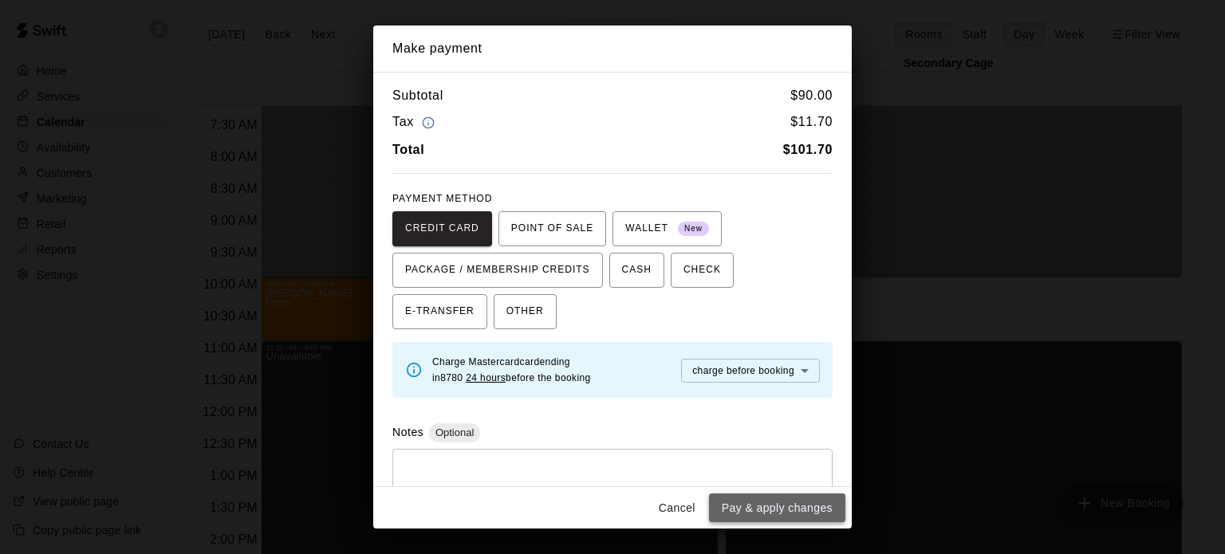
click at [746, 506] on button "Pay & apply changes" at bounding box center [777, 509] width 136 height 30
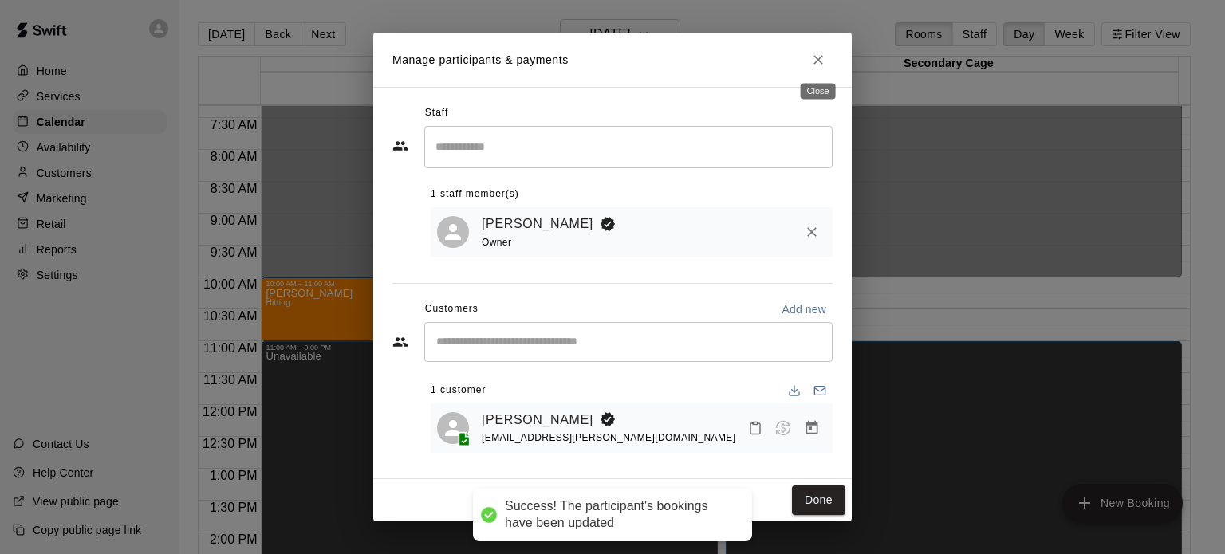
click at [814, 59] on icon "Close" at bounding box center [818, 60] width 16 height 16
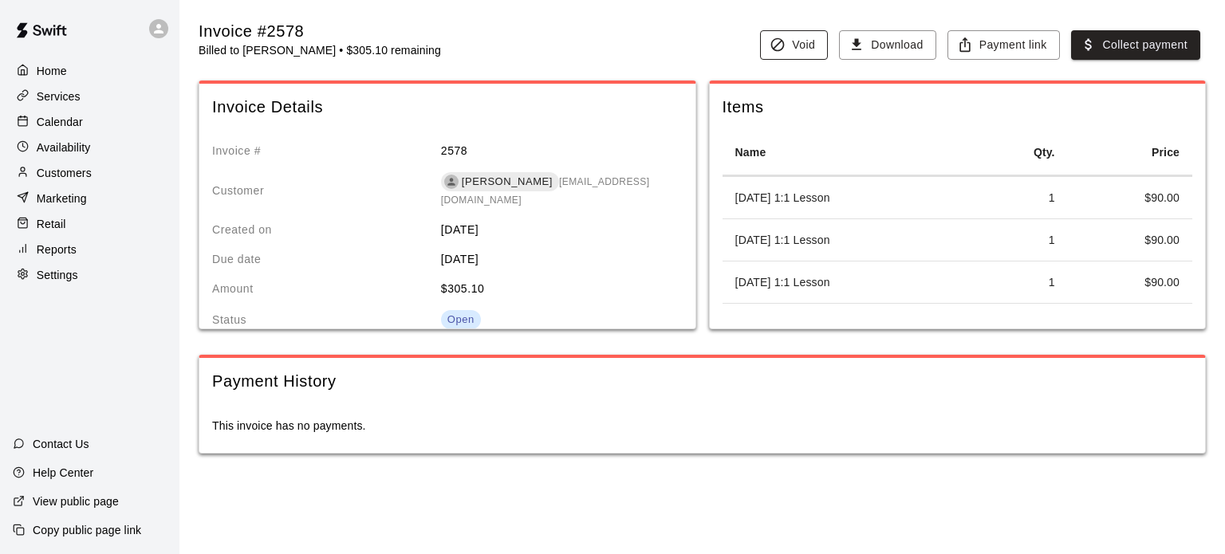
click at [787, 44] on button "Void" at bounding box center [794, 45] width 68 height 30
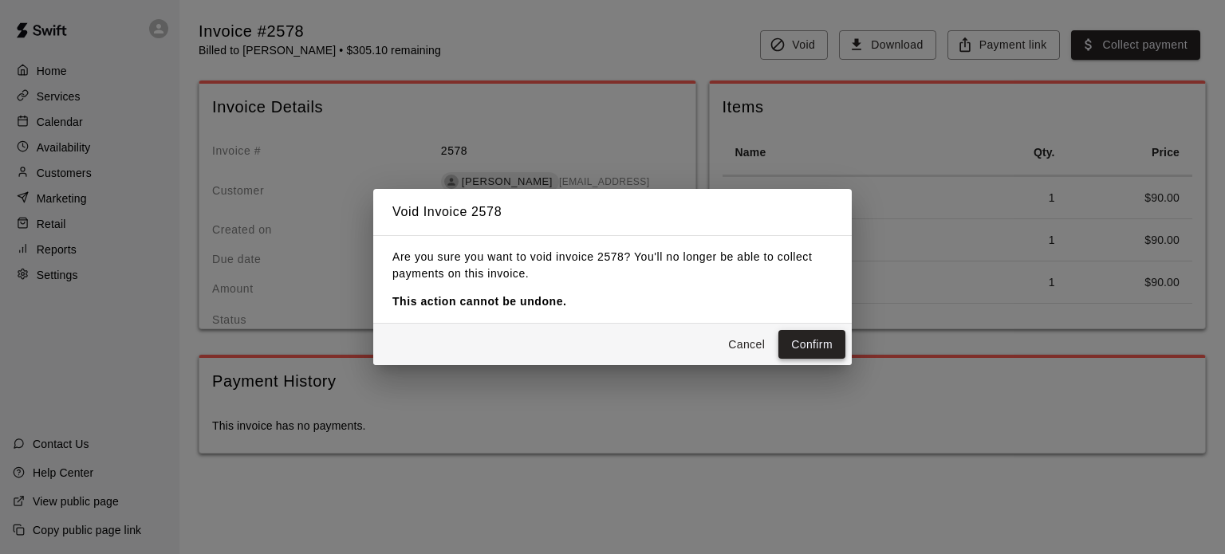
click at [814, 350] on button "Confirm" at bounding box center [811, 345] width 67 height 30
